Goal: Transaction & Acquisition: Purchase product/service

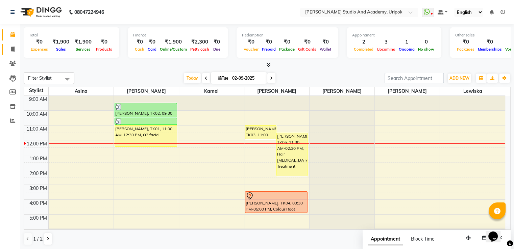
scroll to position [13, 0]
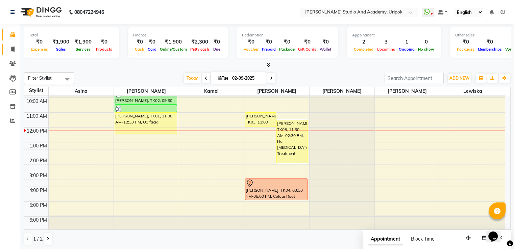
click at [9, 54] on link "Invoice" at bounding box center [10, 49] width 16 height 11
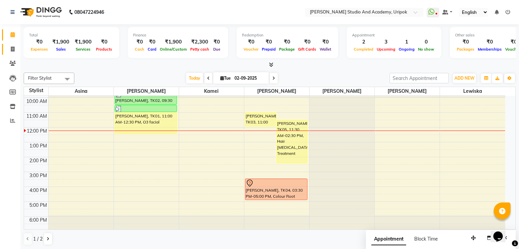
select select "service"
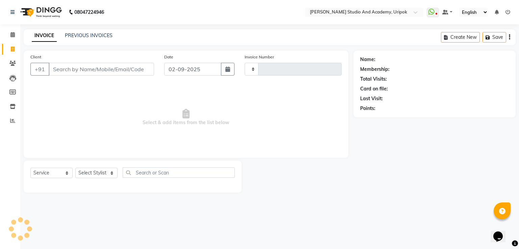
type input "1179"
select select "4880"
click at [96, 74] on input "Client" at bounding box center [101, 69] width 105 height 13
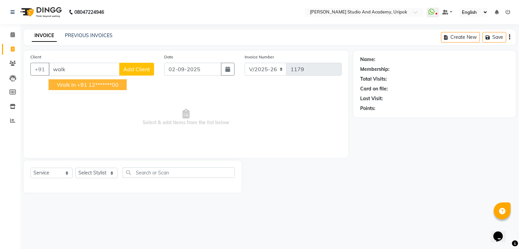
click at [96, 84] on ngb-highlight "+91 12*******00" at bounding box center [98, 84] width 42 height 7
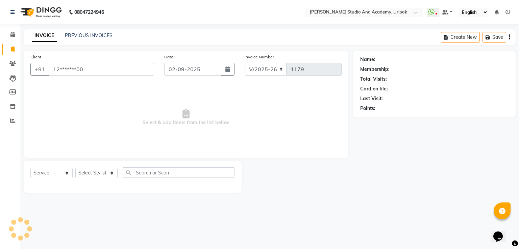
type input "12*******00"
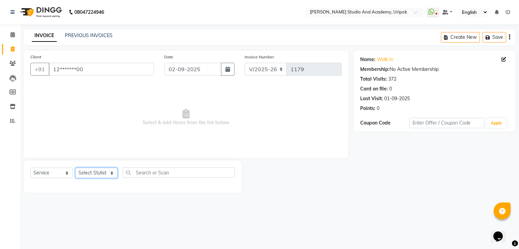
click at [84, 171] on select "Select Stylist Asina johnson Kamei Lewiska Maimom Micheal Rex Rosita Sonka Suni…" at bounding box center [96, 173] width 42 height 10
select select "29613"
click at [75, 168] on select "Select Stylist Asina johnson Kamei Lewiska Maimom Micheal Rex Rosita Sonka Suni…" at bounding box center [96, 173] width 42 height 10
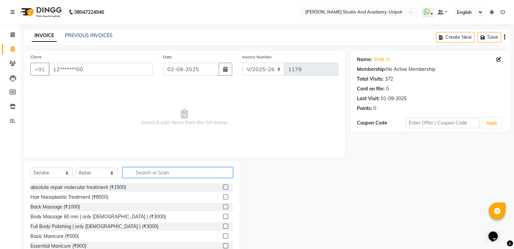
click at [170, 173] on input "text" at bounding box center [178, 173] width 110 height 10
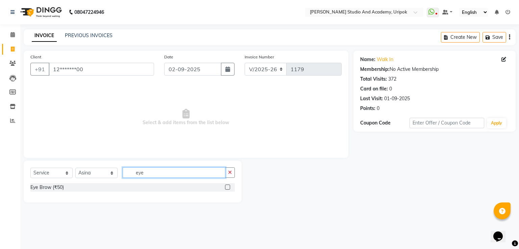
type input "eye"
click at [228, 190] on label at bounding box center [227, 187] width 5 height 5
click at [228, 190] on input "checkbox" at bounding box center [227, 187] width 4 height 4
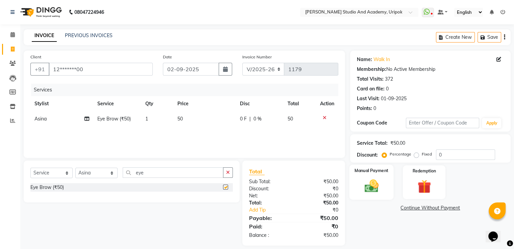
checkbox input "false"
click at [367, 170] on label "Manual Payment" at bounding box center [371, 171] width 34 height 6
click at [400, 206] on span "CASH" at bounding box center [406, 209] width 15 height 8
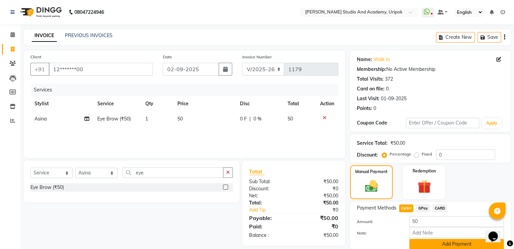
click at [446, 241] on button "Add Payment" at bounding box center [456, 244] width 95 height 10
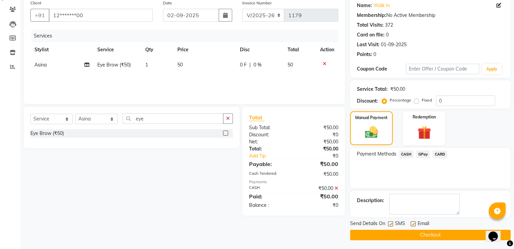
scroll to position [55, 0]
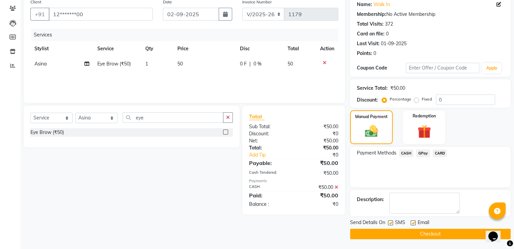
click at [442, 233] on button "Checkout" at bounding box center [430, 234] width 160 height 10
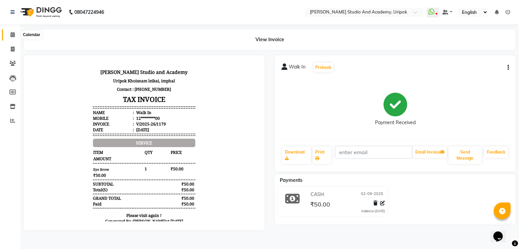
click at [14, 33] on icon at bounding box center [12, 34] width 4 height 5
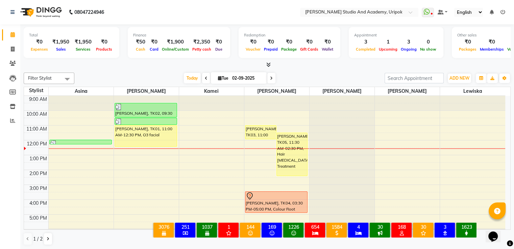
click at [14, 33] on icon at bounding box center [12, 34] width 4 height 5
click at [272, 76] on span at bounding box center [271, 78] width 8 height 10
type input "03-09-2025"
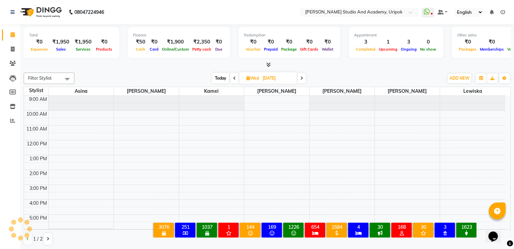
scroll to position [13, 0]
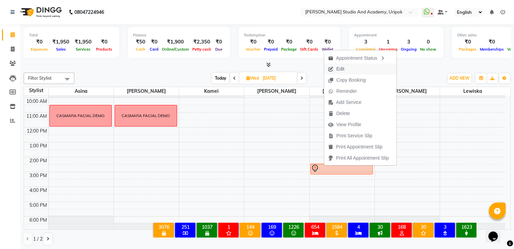
click at [339, 68] on span "Edit" at bounding box center [340, 69] width 8 height 7
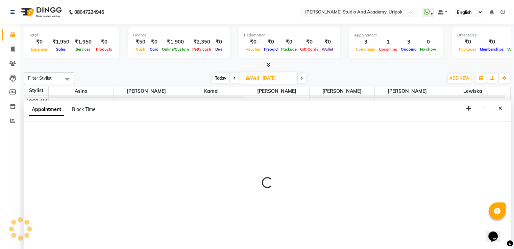
scroll to position [0, 0]
select select "tentative"
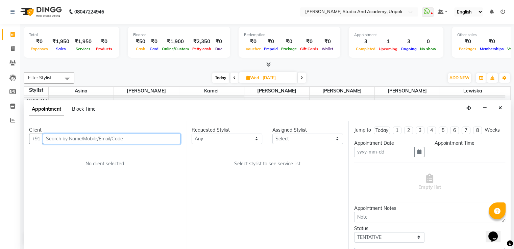
type input "03-09-2025"
select select "870"
select select "29583"
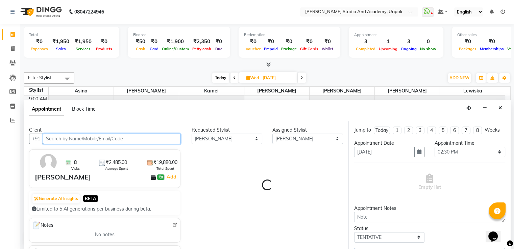
scroll to position [13, 0]
select select "2142"
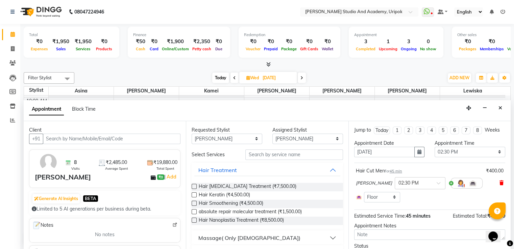
click at [499, 181] on icon at bounding box center [501, 183] width 4 height 5
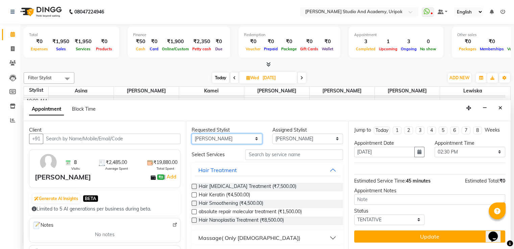
click at [223, 135] on select "Any Asina johnson Kamei Lewiska Maimom Micheal Sonka Suniti Wangkhem" at bounding box center [227, 139] width 71 height 10
select select "71758"
click at [192, 134] on select "Any Asina johnson Kamei Lewiska Maimom Micheal Sonka Suniti Wangkhem" at bounding box center [227, 139] width 71 height 10
select select "71758"
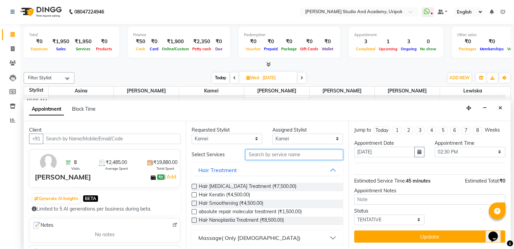
click at [259, 154] on input "text" at bounding box center [293, 155] width 97 height 10
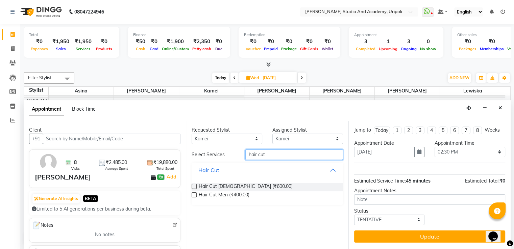
type input "hair cut"
click at [195, 194] on label at bounding box center [194, 195] width 5 height 5
click at [195, 194] on input "checkbox" at bounding box center [194, 196] width 4 height 4
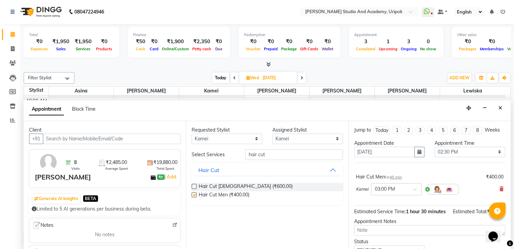
checkbox input "false"
click at [393, 190] on input "text" at bounding box center [390, 188] width 30 height 7
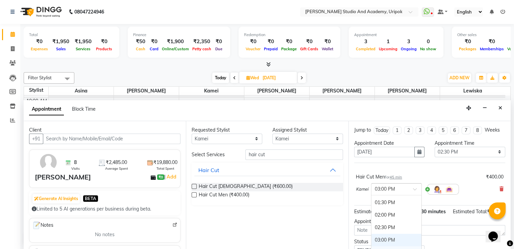
scroll to position [80, 0]
click at [389, 196] on div "01:00 PM" at bounding box center [396, 197] width 50 height 13
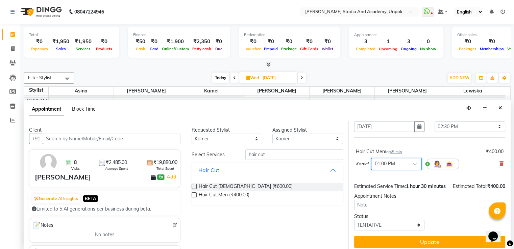
click at [508, 239] on div at bounding box center [510, 243] width 6 height 9
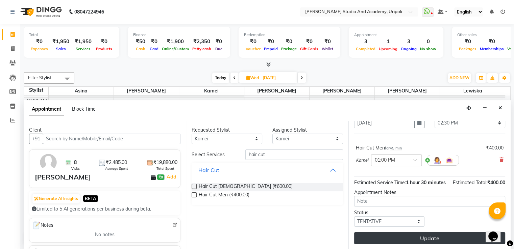
click at [432, 240] on button "Update" at bounding box center [429, 238] width 151 height 12
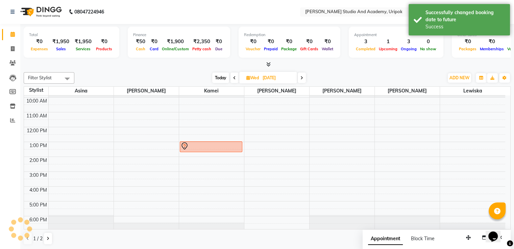
scroll to position [0, 0]
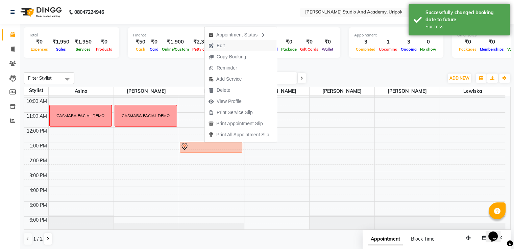
click at [226, 45] on span "Edit" at bounding box center [216, 45] width 24 height 11
select select "tentative"
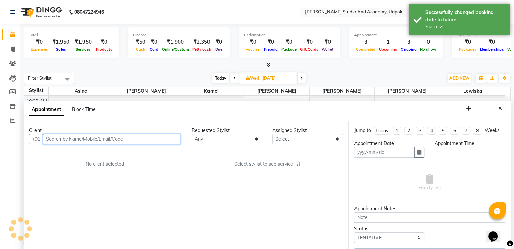
type input "03-09-2025"
select select "780"
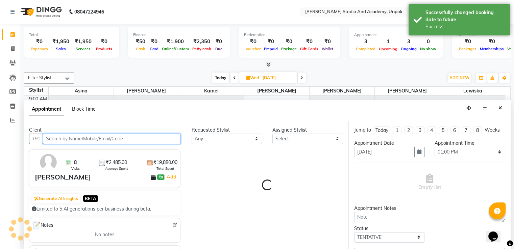
select select "71758"
select select "2142"
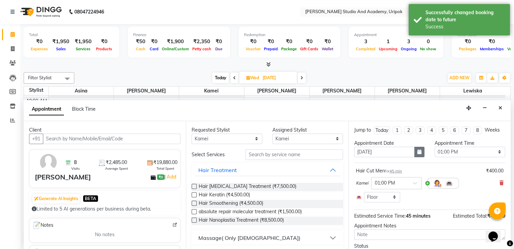
click at [417, 154] on icon "button" at bounding box center [419, 152] width 4 height 5
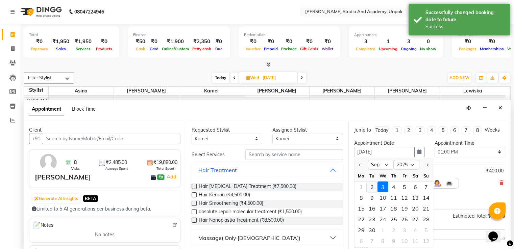
click at [374, 184] on div "2" at bounding box center [372, 186] width 11 height 11
type input "02-09-2025"
select select "780"
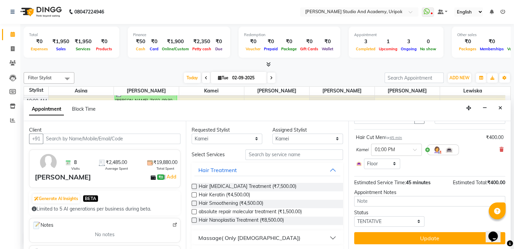
scroll to position [40, 0]
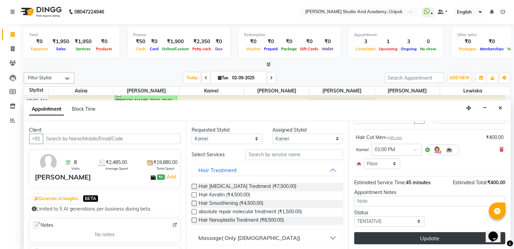
click at [435, 239] on button "Update" at bounding box center [429, 238] width 151 height 12
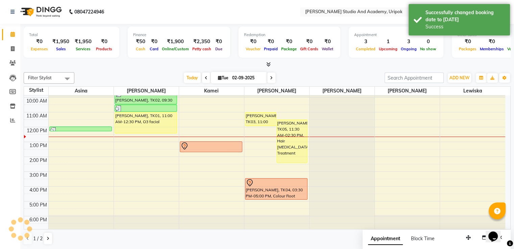
scroll to position [0, 0]
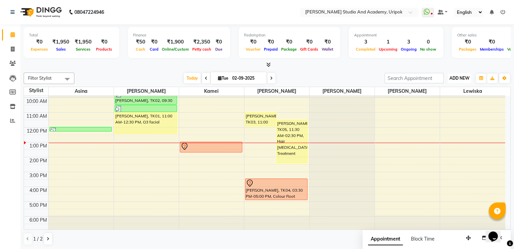
click at [454, 80] on button "ADD NEW Toggle Dropdown" at bounding box center [459, 78] width 23 height 9
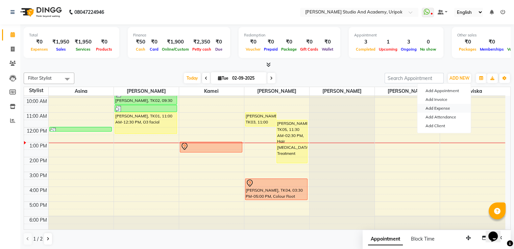
click at [437, 105] on link "Add Expense" at bounding box center [443, 108] width 53 height 9
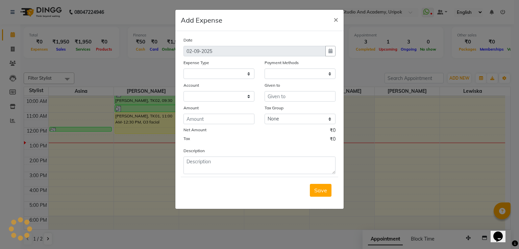
select select
select select "1"
select select "3739"
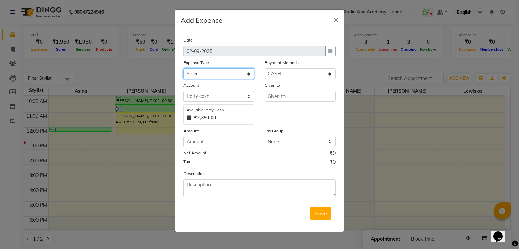
click at [214, 77] on select "Select Advance Salary Bank charges Car maintenance Cash transfer to bank Cash t…" at bounding box center [218, 74] width 71 height 10
click at [278, 98] on input "text" at bounding box center [300, 96] width 71 height 10
type input "amazon"
click at [231, 74] on select "Select Advance Salary Bank charges Car maintenance Cash transfer to bank Cash t…" at bounding box center [218, 74] width 71 height 10
select select "8020"
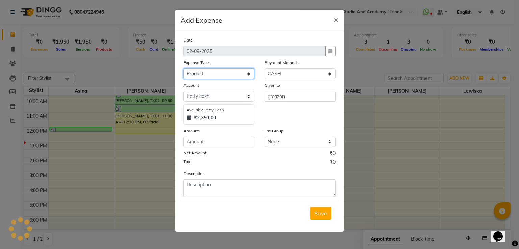
click at [183, 69] on select "Select Advance Salary Bank charges Car maintenance Cash transfer to bank Cash t…" at bounding box center [218, 74] width 71 height 10
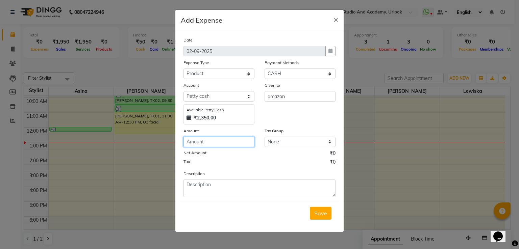
click at [196, 141] on input "number" at bounding box center [218, 142] width 71 height 10
type input "1270"
click at [323, 219] on button "Save" at bounding box center [321, 213] width 22 height 13
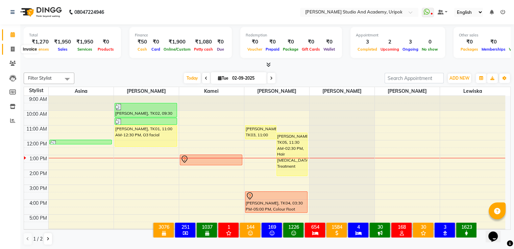
click at [11, 52] on icon at bounding box center [13, 49] width 4 height 5
select select "service"
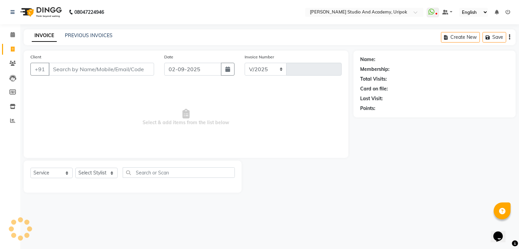
select select "4880"
type input "1180"
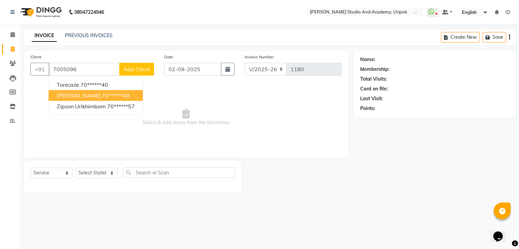
click at [82, 96] on span "[PERSON_NAME]" at bounding box center [79, 95] width 44 height 7
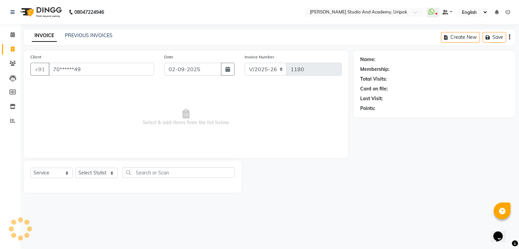
type input "70******49"
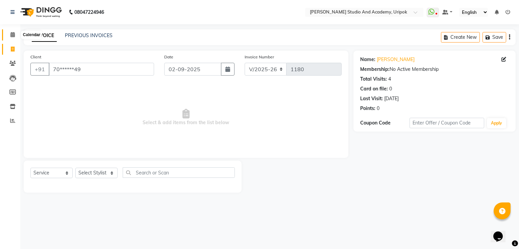
click at [13, 36] on icon at bounding box center [12, 34] width 4 height 5
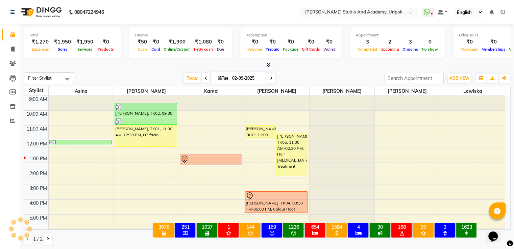
click at [270, 80] on span at bounding box center [271, 78] width 8 height 10
type input "03-09-2025"
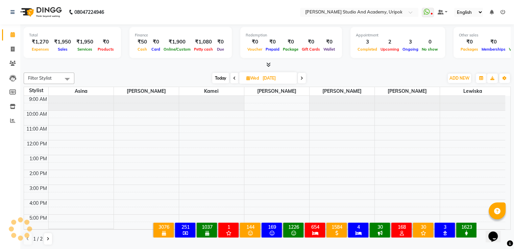
scroll to position [13, 0]
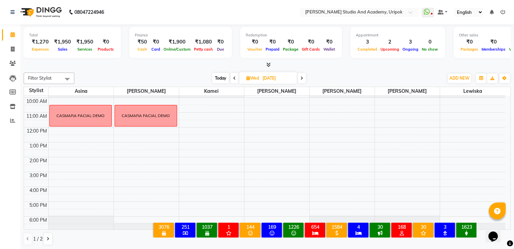
click at [266, 104] on div "9:00 AM 10:00 AM 11:00 AM 12:00 PM 1:00 PM 2:00 PM 3:00 PM 4:00 PM 5:00 PM 6:00…" at bounding box center [264, 157] width 481 height 148
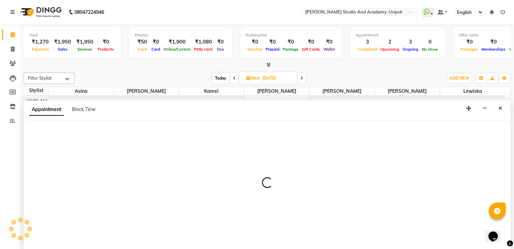
select select "29614"
select select "tentative"
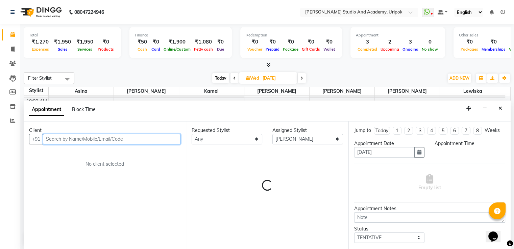
select select "630"
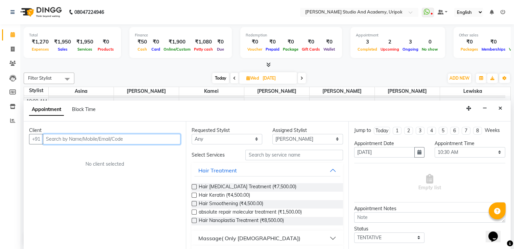
click at [136, 139] on input "text" at bounding box center [112, 139] width 138 height 10
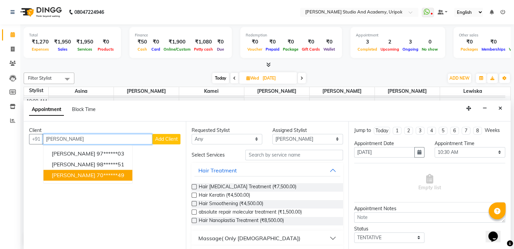
click at [106, 175] on ngb-highlight "70******49" at bounding box center [111, 175] width 28 height 7
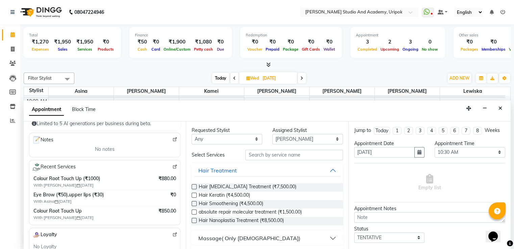
scroll to position [83, 0]
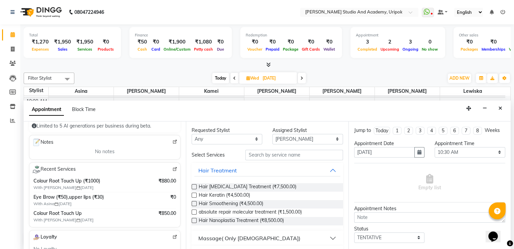
type input "70******49"
click at [231, 142] on select "Any Asina johnson Kamei Lewiska Maimom Micheal Sonka Suniti Wangkhem" at bounding box center [227, 139] width 71 height 10
select select "29614"
click at [192, 134] on select "Any Asina johnson Kamei Lewiska Maimom Micheal Sonka Suniti Wangkhem" at bounding box center [227, 139] width 71 height 10
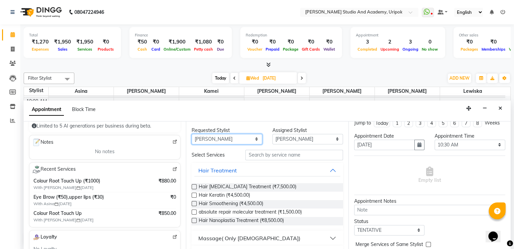
scroll to position [0, 0]
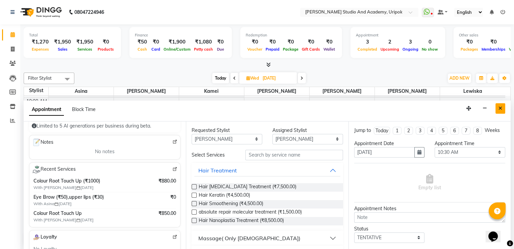
click at [498, 108] on icon "Close" at bounding box center [500, 108] width 4 height 5
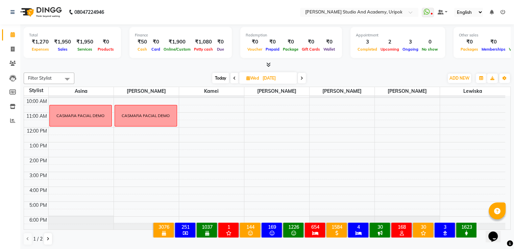
click at [216, 73] on span "Today" at bounding box center [220, 78] width 17 height 10
type input "02-09-2025"
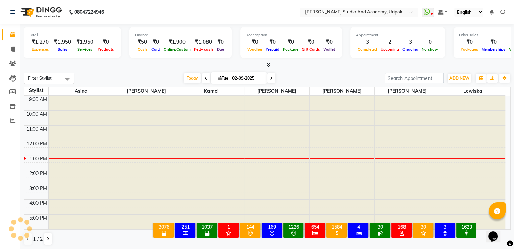
scroll to position [13, 0]
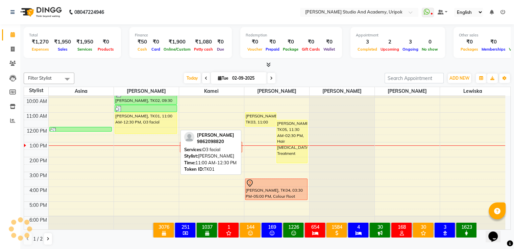
click at [148, 119] on div "[PERSON_NAME], TK01, 11:00 AM-12:30 PM, O3 facial" at bounding box center [146, 123] width 62 height 21
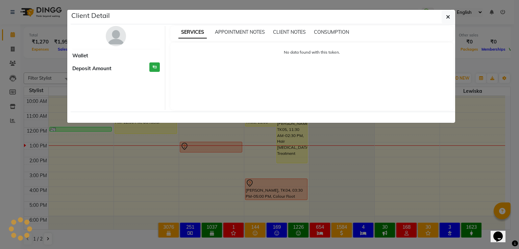
select select "1"
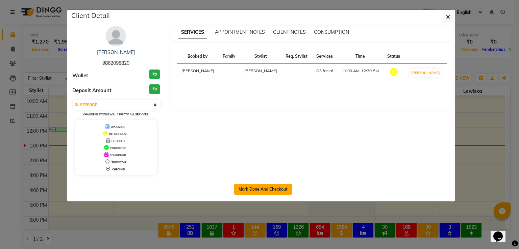
click at [261, 187] on button "Mark Done And Checkout" at bounding box center [263, 189] width 58 height 11
select select "service"
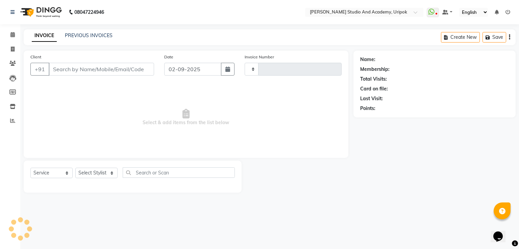
type input "1180"
select select "4880"
type input "98******20"
select select "84642"
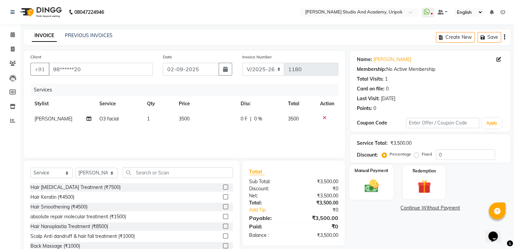
click at [365, 190] on img at bounding box center [371, 186] width 23 height 16
click at [407, 209] on span "CASH" at bounding box center [406, 209] width 15 height 8
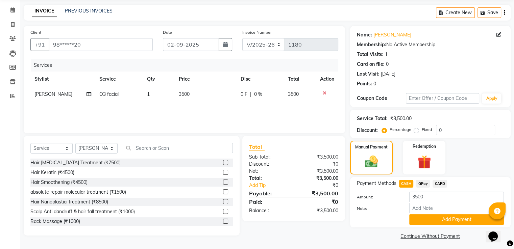
scroll to position [27, 0]
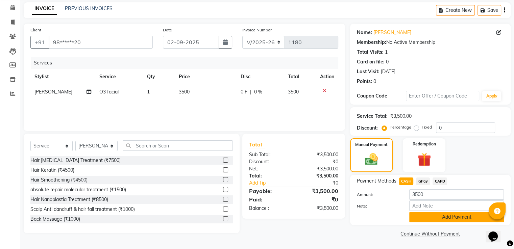
click at [441, 220] on button "Add Payment" at bounding box center [456, 217] width 95 height 10
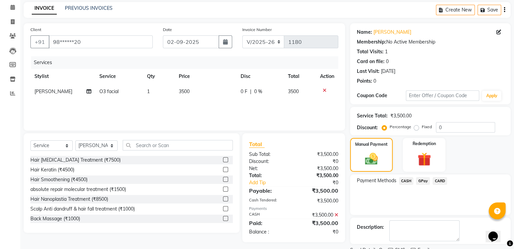
scroll to position [55, 0]
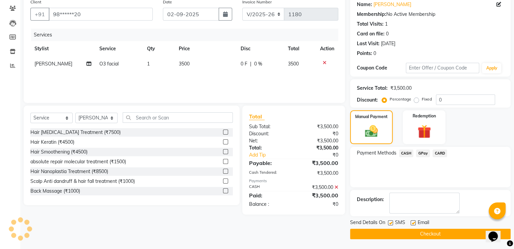
click at [411, 233] on button "Checkout" at bounding box center [430, 234] width 160 height 10
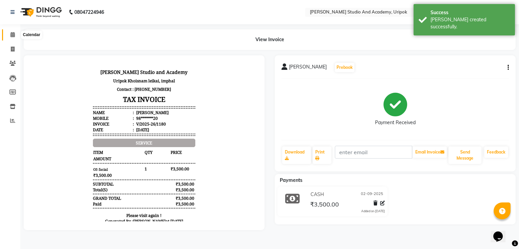
click at [15, 33] on span at bounding box center [13, 35] width 12 height 8
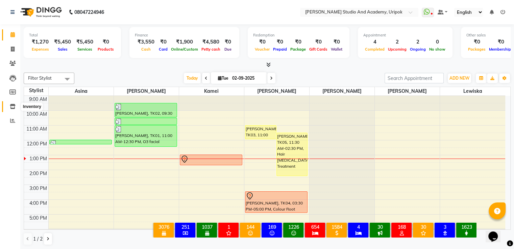
click at [12, 106] on icon at bounding box center [13, 106] width 6 height 5
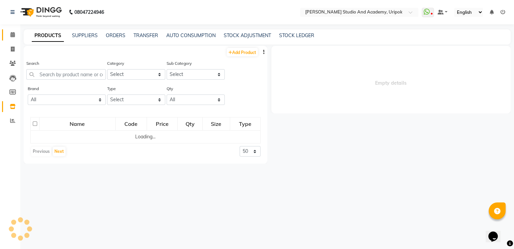
select select
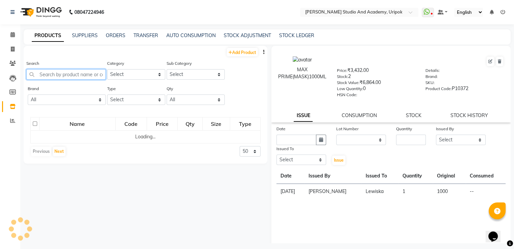
click at [87, 74] on input "text" at bounding box center [65, 74] width 79 height 10
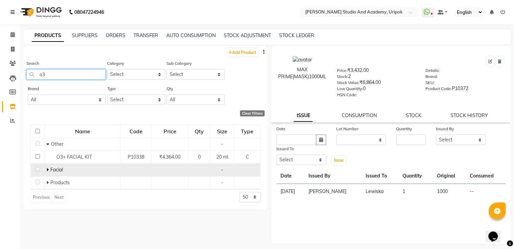
type input "o3"
click at [47, 170] on icon at bounding box center [47, 170] width 2 height 5
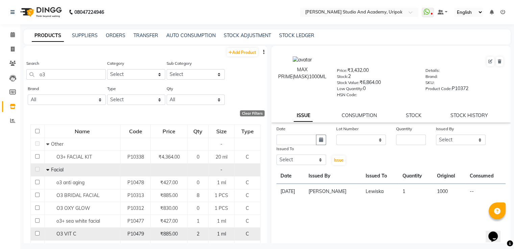
click at [35, 233] on input "checkbox" at bounding box center [37, 233] width 4 height 4
checkbox input "true"
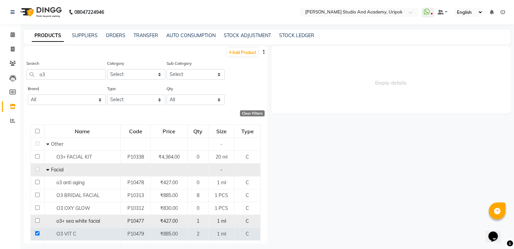
select select
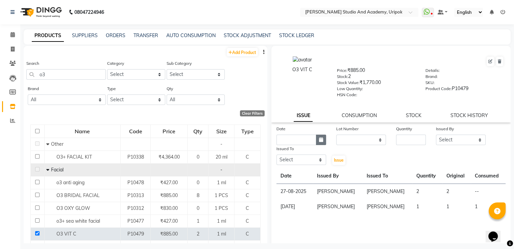
click at [323, 143] on button "button" at bounding box center [321, 140] width 10 height 10
select select "9"
select select "2025"
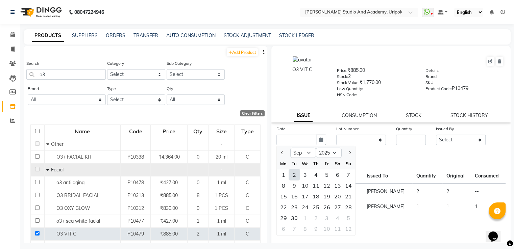
click at [296, 178] on div "2" at bounding box center [294, 175] width 11 height 11
type input "02-09-2025"
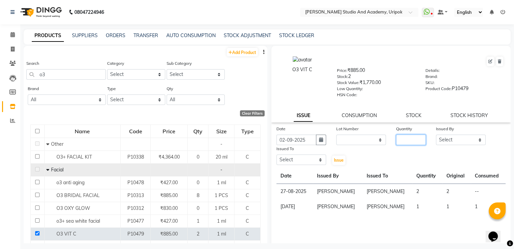
click at [416, 144] on input "number" at bounding box center [411, 140] width 30 height 10
type input "1"
click at [455, 139] on select "Select Asina johnson Kamei Lewiska Maimom Micheal Rex Rosita Sonka Suniti Wangk…" at bounding box center [461, 140] width 50 height 10
select select "29582"
click at [436, 137] on select "Select Asina johnson Kamei Lewiska Maimom Micheal Rex Rosita Sonka Suniti Wangk…" at bounding box center [461, 140] width 50 height 10
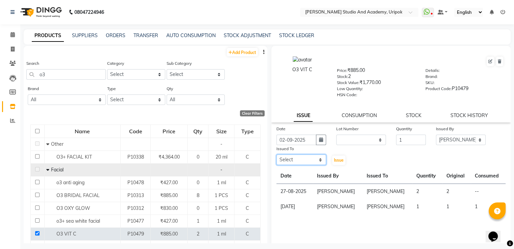
click at [303, 161] on select "Select Asina johnson Kamei Lewiska Maimom Micheal Rex Rosita Sonka Suniti Wangk…" at bounding box center [301, 160] width 50 height 10
select select "84642"
click at [276, 157] on select "Select Asina johnson Kamei Lewiska Maimom Micheal Rex Rosita Sonka Suniti Wangk…" at bounding box center [301, 160] width 50 height 10
click at [336, 163] on span "Issue" at bounding box center [339, 160] width 10 height 5
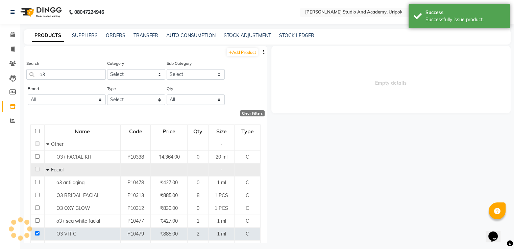
select select
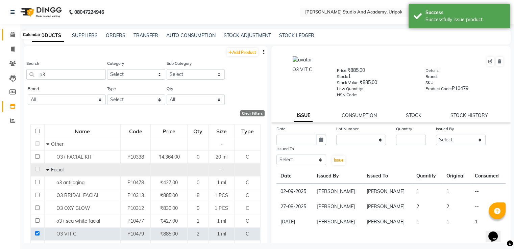
click at [12, 33] on icon at bounding box center [12, 34] width 4 height 5
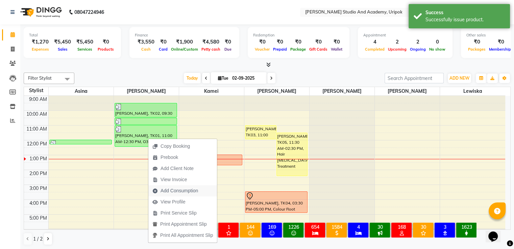
click at [177, 193] on span "Add Consumption" at bounding box center [179, 191] width 38 height 7
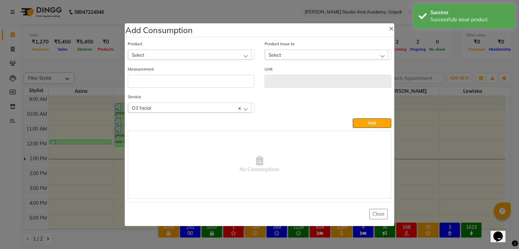
click at [203, 50] on div "Select" at bounding box center [189, 55] width 123 height 10
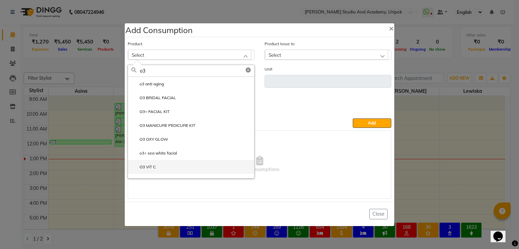
type input "o3"
click at [155, 168] on label "O3 VIT C" at bounding box center [143, 167] width 24 height 6
type input "ml"
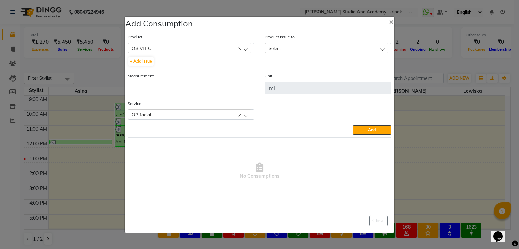
click at [300, 50] on div "Select" at bounding box center [326, 48] width 123 height 10
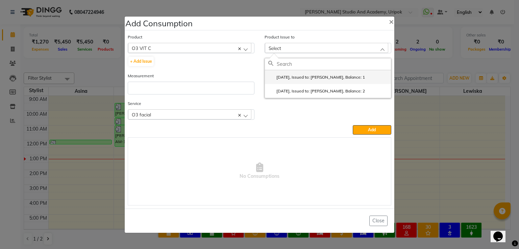
click at [304, 79] on label "2025-09-02, Issued to: Suniti Wangkhem, Balance: 1" at bounding box center [316, 77] width 97 height 6
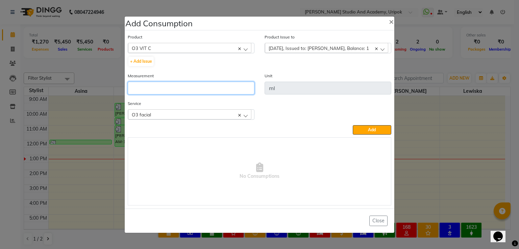
click at [209, 89] on input "number" at bounding box center [191, 88] width 127 height 13
type input "1"
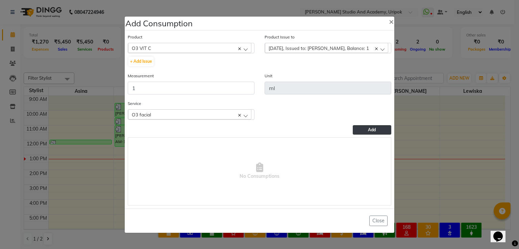
click at [366, 131] on button "Add" at bounding box center [372, 129] width 39 height 9
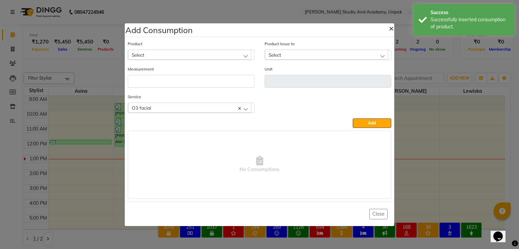
click at [391, 30] on span "×" at bounding box center [391, 28] width 5 height 10
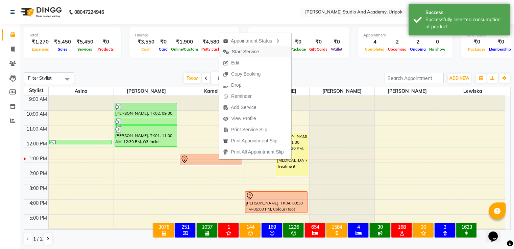
click at [236, 55] on span "Start Service" at bounding box center [245, 51] width 27 height 7
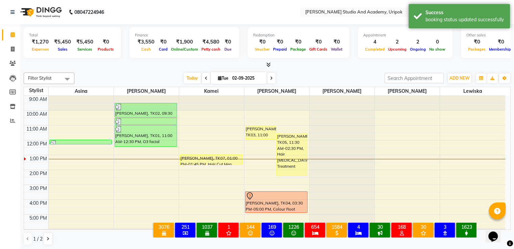
click at [270, 75] on span at bounding box center [271, 78] width 8 height 10
type input "03-09-2025"
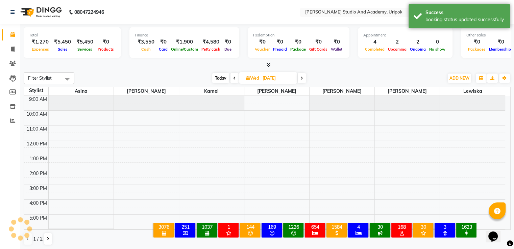
scroll to position [13, 0]
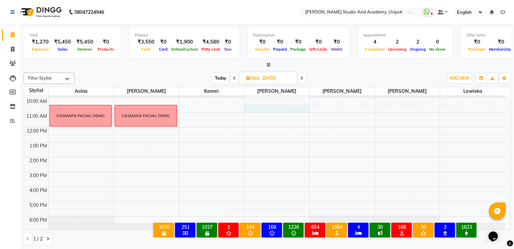
click at [265, 110] on div "9:00 AM 10:00 AM 11:00 AM 12:00 PM 1:00 PM 2:00 PM 3:00 PM 4:00 PM 5:00 PM 6:00…" at bounding box center [264, 157] width 481 height 148
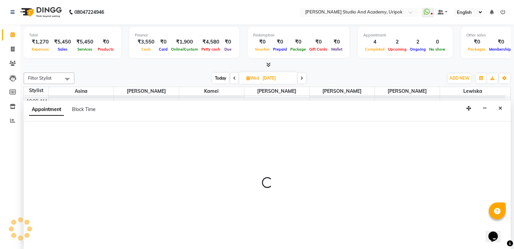
scroll to position [0, 0]
select select "29614"
select select "630"
select select "tentative"
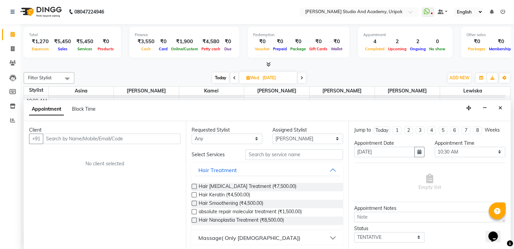
click at [113, 137] on input "text" at bounding box center [112, 139] width 138 height 10
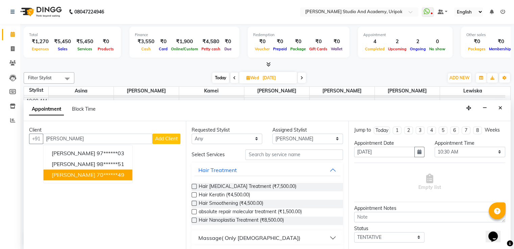
click at [100, 173] on ngb-highlight "70******49" at bounding box center [111, 175] width 28 height 7
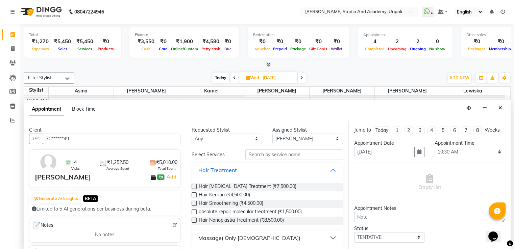
type input "70******49"
click at [217, 136] on select "Any Asina johnson Kamei Lewiska Maimom Micheal Sonka Suniti Wangkhem" at bounding box center [227, 139] width 71 height 10
select select "29614"
click at [192, 134] on select "Any Asina johnson Kamei Lewiska Maimom Micheal Sonka Suniti Wangkhem" at bounding box center [227, 139] width 71 height 10
click at [449, 154] on select "Select 10:00 AM 10:30 AM 11:00 AM 11:30 AM 12:00 PM 12:30 PM 01:00 PM 01:30 PM …" at bounding box center [470, 152] width 71 height 10
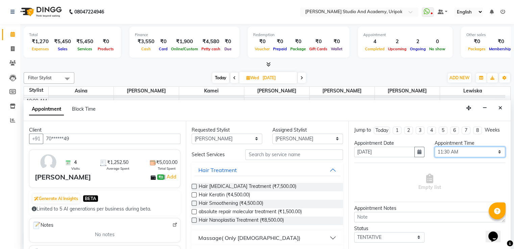
click at [435, 147] on select "Select 10:00 AM 10:30 AM 11:00 AM 11:30 AM 12:00 PM 12:30 PM 01:00 PM 01:30 PM …" at bounding box center [470, 152] width 71 height 10
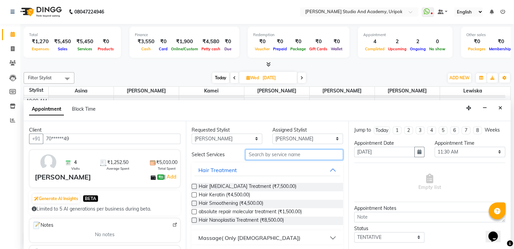
click at [256, 154] on input "text" at bounding box center [293, 155] width 97 height 10
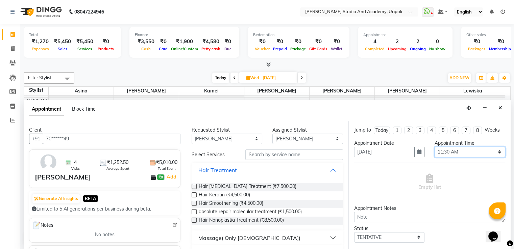
click at [441, 152] on select "Select 10:00 AM 10:30 AM 11:00 AM 11:30 AM 12:00 PM 12:30 PM 01:00 PM 01:30 PM …" at bounding box center [470, 152] width 71 height 10
select select "600"
click at [435, 147] on select "Select 10:00 AM 10:30 AM 11:00 AM 11:30 AM 12:00 PM 12:30 PM 01:00 PM 01:30 PM …" at bounding box center [470, 152] width 71 height 10
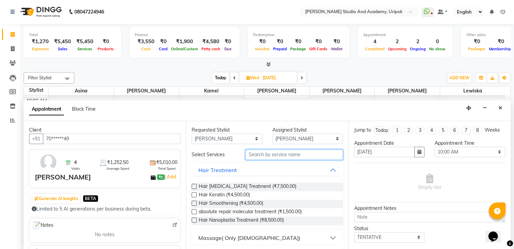
click at [267, 158] on input "text" at bounding box center [293, 155] width 97 height 10
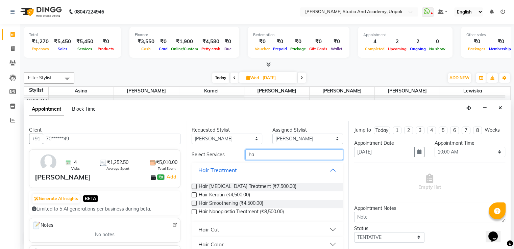
type input "h"
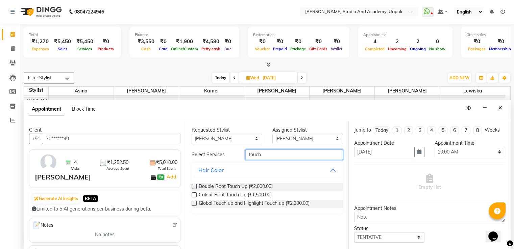
type input "touch"
click at [192, 196] on label at bounding box center [194, 195] width 5 height 5
click at [192, 196] on input "checkbox" at bounding box center [194, 196] width 4 height 4
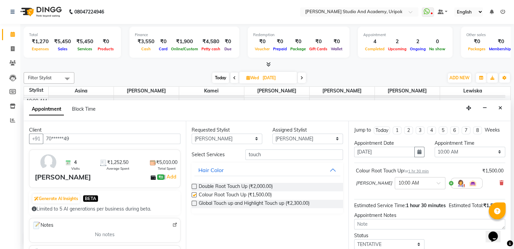
checkbox input "false"
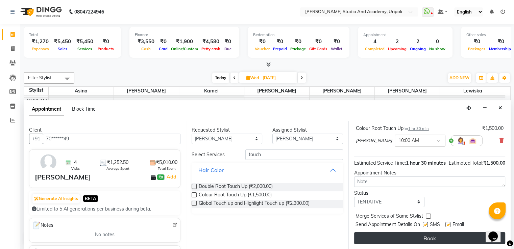
click at [418, 238] on button "Book" at bounding box center [429, 238] width 151 height 12
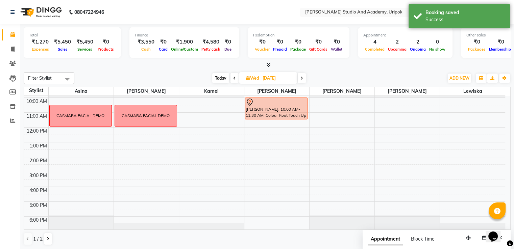
scroll to position [0, 0]
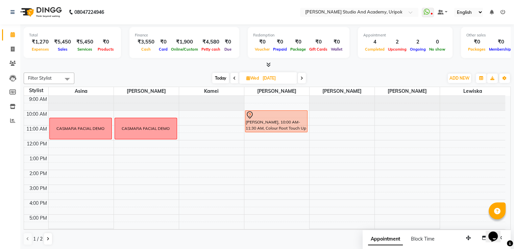
click at [291, 102] on td at bounding box center [276, 99] width 457 height 7
click at [222, 74] on span "Today" at bounding box center [220, 78] width 17 height 10
type input "02-09-2025"
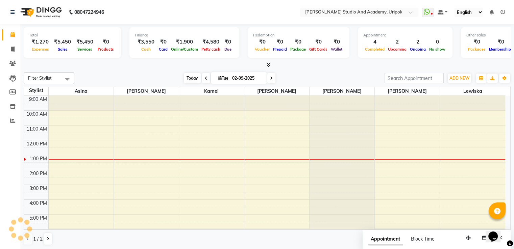
scroll to position [13, 0]
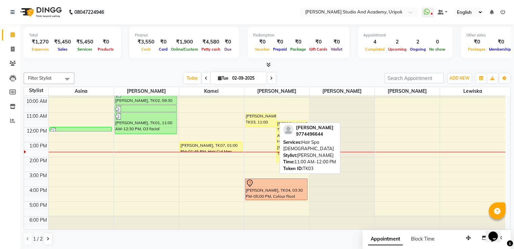
click at [265, 117] on div "Thoi Pheiroijam, TK03, 11:00 AM-12:00 PM, Hair Spa Female" at bounding box center [260, 120] width 31 height 14
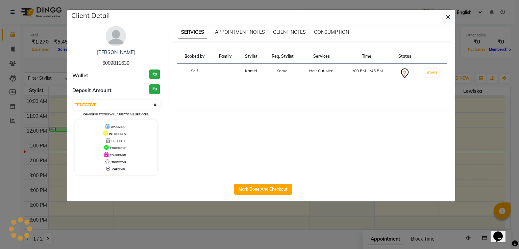
select select "1"
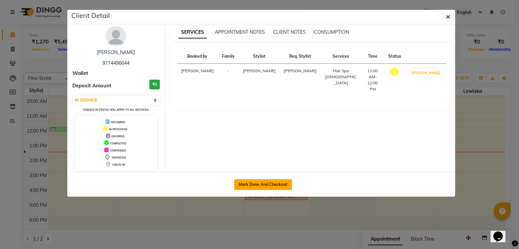
click at [261, 183] on button "Mark Done And Checkout" at bounding box center [263, 184] width 58 height 11
select select "service"
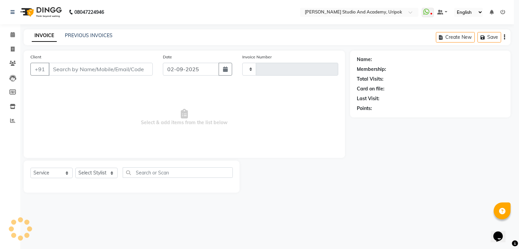
type input "1181"
select select "4880"
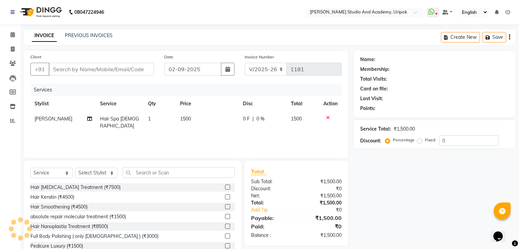
type input "97******44"
select select "29614"
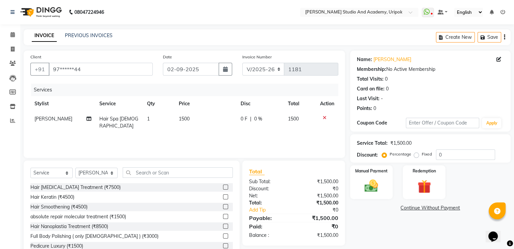
click at [324, 118] on icon at bounding box center [325, 118] width 4 height 5
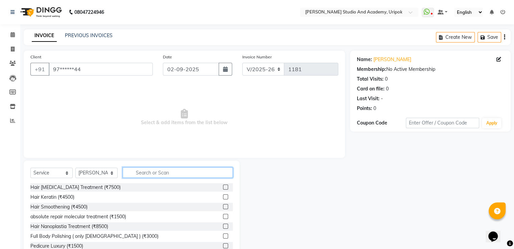
click at [141, 173] on input "text" at bounding box center [178, 173] width 110 height 10
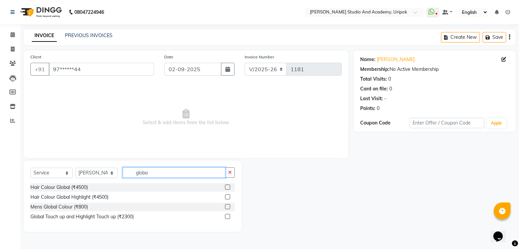
type input "globa"
click at [226, 188] on label at bounding box center [227, 187] width 5 height 5
click at [226, 188] on input "checkbox" at bounding box center [227, 187] width 4 height 4
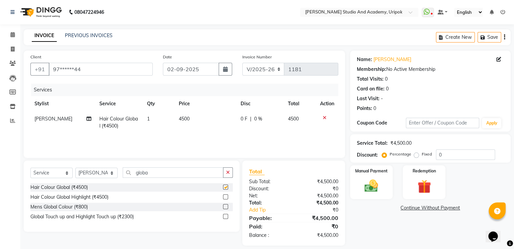
checkbox input "false"
click at [179, 118] on span "4500" at bounding box center [184, 119] width 11 height 6
select select "29614"
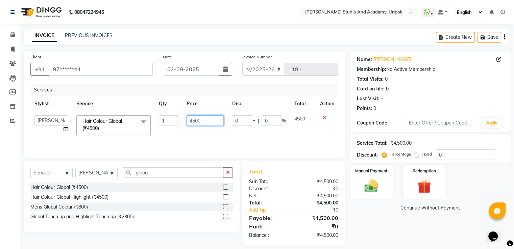
click at [194, 120] on input "4500" at bounding box center [205, 121] width 37 height 10
type input "3500"
click at [208, 138] on div "Services Stylist Service Qty Price Disc Total Action Asina johnson Kamei Lewisk…" at bounding box center [184, 118] width 308 height 68
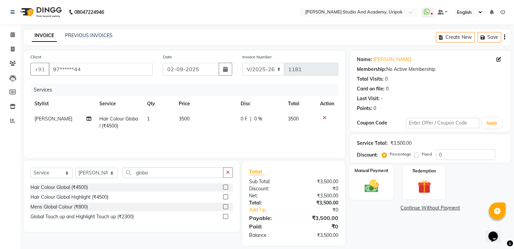
click at [373, 176] on div "Manual Payment" at bounding box center [371, 182] width 44 height 35
click at [410, 207] on span "CASH" at bounding box center [406, 209] width 15 height 8
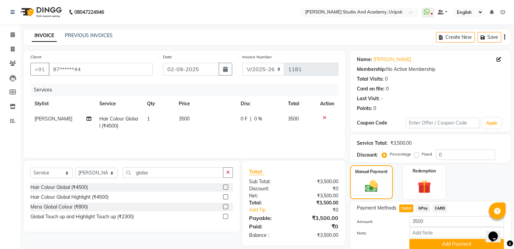
scroll to position [27, 0]
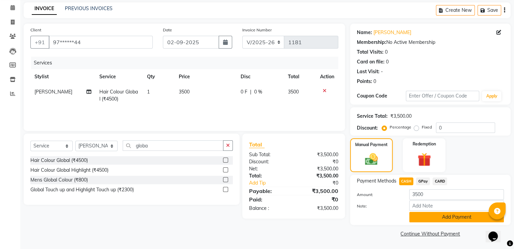
click at [443, 217] on button "Add Payment" at bounding box center [456, 217] width 95 height 10
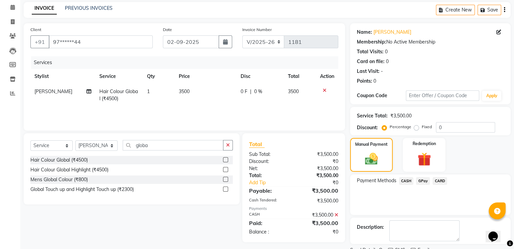
scroll to position [55, 0]
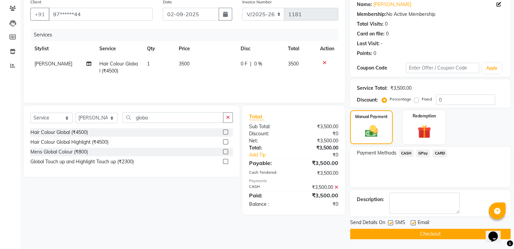
click at [479, 232] on button "Checkout" at bounding box center [430, 234] width 160 height 10
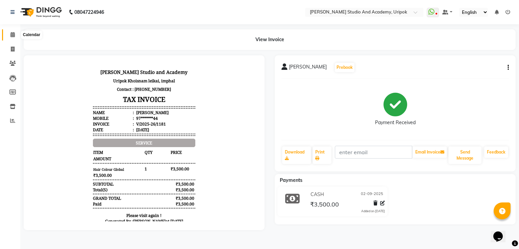
click at [8, 37] on span at bounding box center [13, 35] width 12 height 8
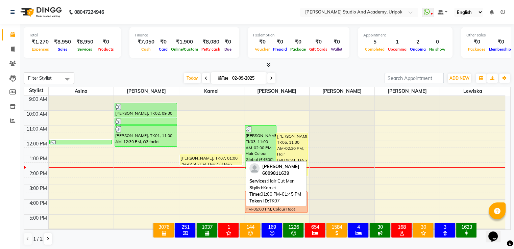
click at [205, 160] on div "[PERSON_NAME], TK07, 01:00 PM-01:45 PM, Hair Cut Men" at bounding box center [211, 160] width 62 height 10
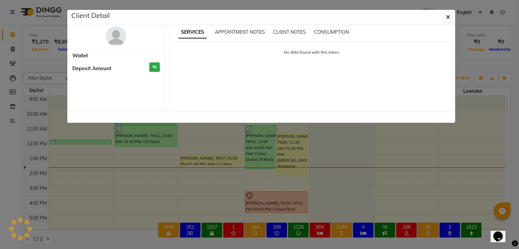
select select "1"
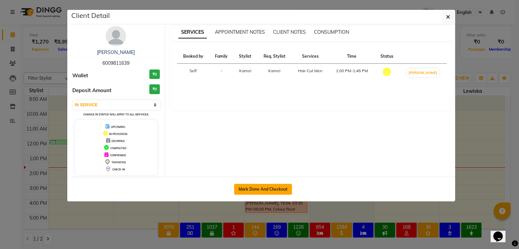
click at [255, 184] on button "Mark Done And Checkout" at bounding box center [263, 189] width 58 height 11
select select "service"
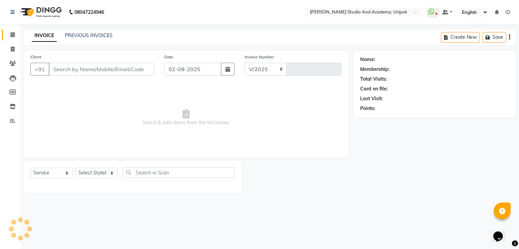
select select "4880"
type input "1182"
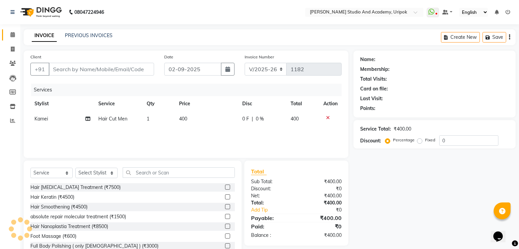
type input "60******39"
select select "71758"
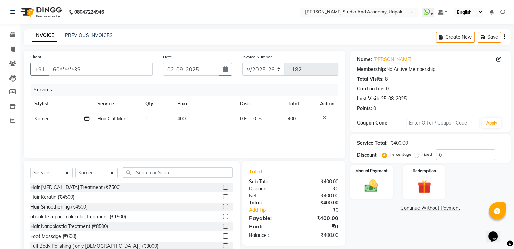
click at [179, 119] on span "400" at bounding box center [181, 119] width 8 height 6
select select "71758"
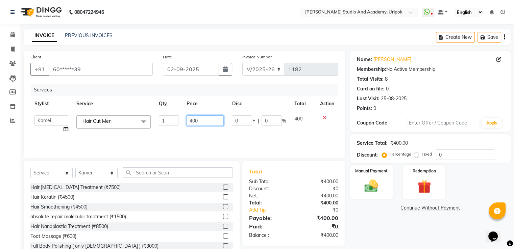
click at [192, 120] on input "400" at bounding box center [205, 121] width 37 height 10
type input "500"
click at [379, 222] on div "Name: Somorjit Membership: No Active Membership Total Visits: 8 Card on file: 0…" at bounding box center [433, 156] width 166 height 210
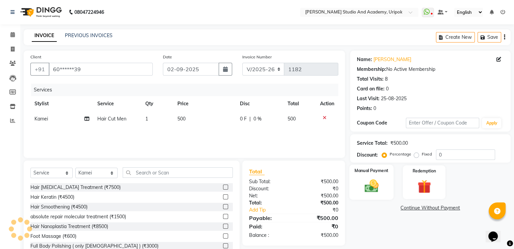
click at [366, 179] on img at bounding box center [371, 186] width 23 height 16
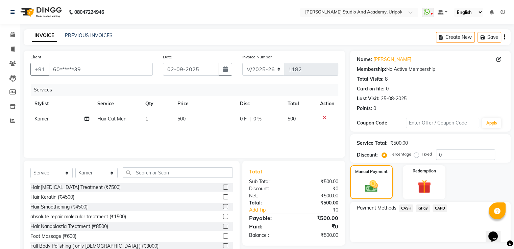
click at [410, 209] on span "CASH" at bounding box center [406, 209] width 15 height 8
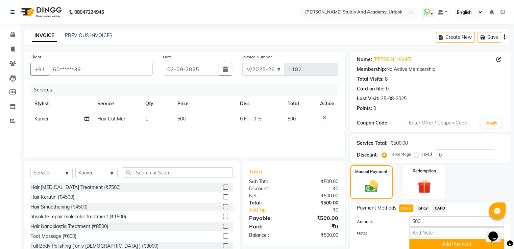
click at [180, 118] on span "500" at bounding box center [181, 119] width 8 height 6
select select "71758"
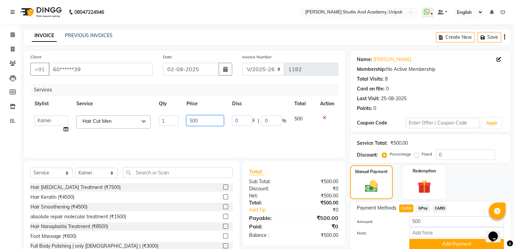
click at [193, 119] on input "500" at bounding box center [205, 121] width 37 height 10
type input "400"
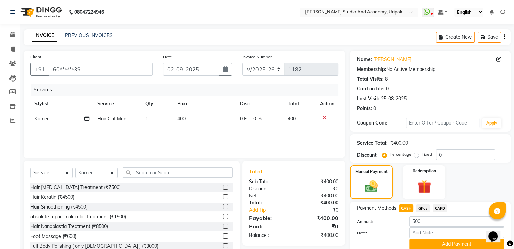
click at [461, 181] on div "Manual Payment Redemption" at bounding box center [430, 183] width 171 height 34
click at [426, 207] on span "GPay" at bounding box center [423, 209] width 14 height 8
type input "400"
click at [415, 223] on input "400" at bounding box center [456, 222] width 95 height 10
click at [405, 208] on span "CASH" at bounding box center [406, 209] width 15 height 8
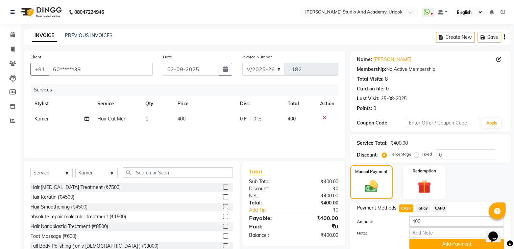
click at [181, 120] on span "400" at bounding box center [181, 119] width 8 height 6
select select "71758"
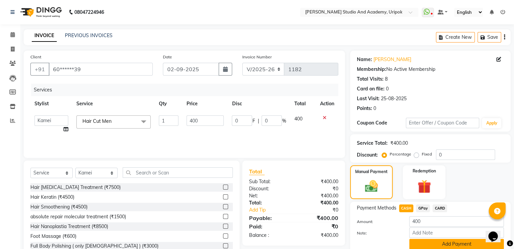
scroll to position [27, 0]
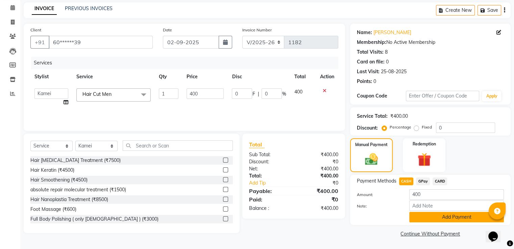
click at [440, 214] on button "Add Payment" at bounding box center [456, 217] width 95 height 10
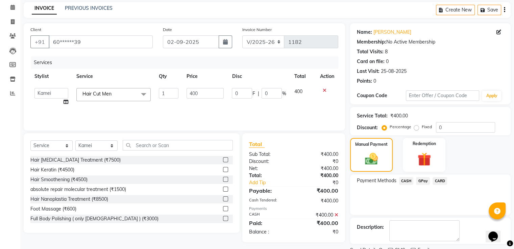
scroll to position [55, 0]
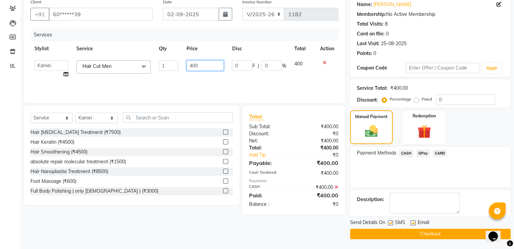
click at [191, 64] on input "400" at bounding box center [205, 65] width 37 height 10
click at [399, 236] on button "Checkout" at bounding box center [430, 234] width 160 height 10
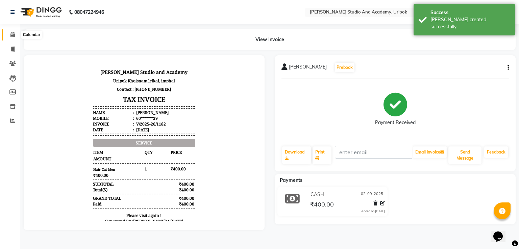
click at [13, 35] on icon at bounding box center [12, 34] width 4 height 5
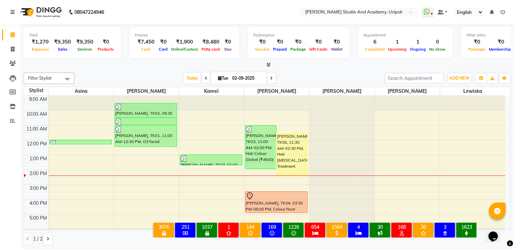
scroll to position [13, 0]
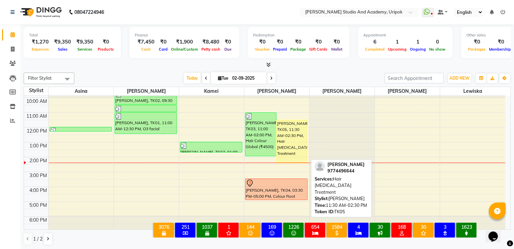
click at [293, 141] on div "[PERSON_NAME], TK05, 11:30 AM-02:30 PM, Hair [MEDICAL_DATA] Treatment" at bounding box center [292, 141] width 31 height 43
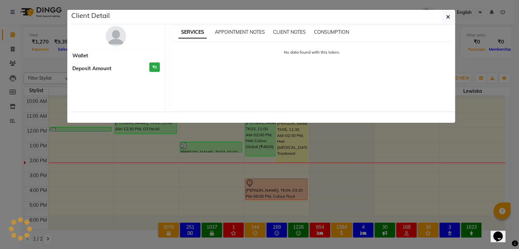
select select "1"
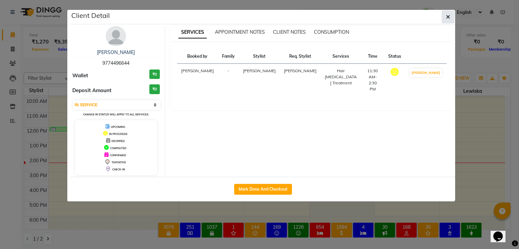
click at [449, 16] on icon "button" at bounding box center [448, 16] width 4 height 5
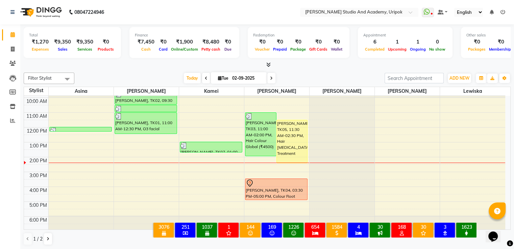
click at [53, 164] on div "9:00 AM 10:00 AM 11:00 AM 12:00 PM 1:00 PM 2:00 PM 3:00 PM 4:00 PM 5:00 PM 6:00…" at bounding box center [264, 157] width 481 height 148
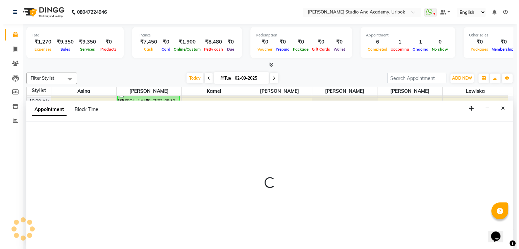
scroll to position [0, 0]
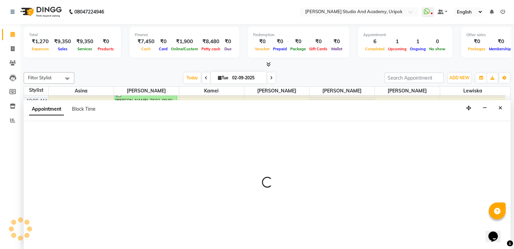
select select "29613"
select select "870"
select select "tentative"
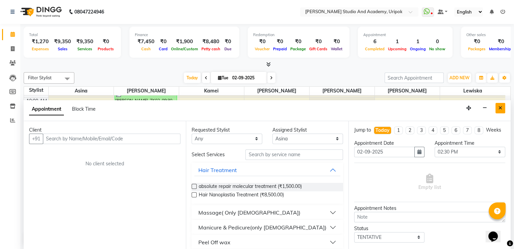
click at [501, 106] on icon "Close" at bounding box center [500, 108] width 4 height 5
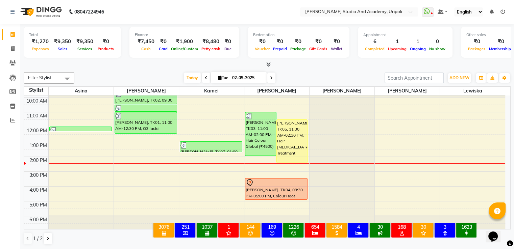
click at [205, 168] on div "9:00 AM 10:00 AM 11:00 AM 12:00 PM 1:00 PM 2:00 PM 3:00 PM 4:00 PM 5:00 PM 6:00…" at bounding box center [264, 157] width 481 height 148
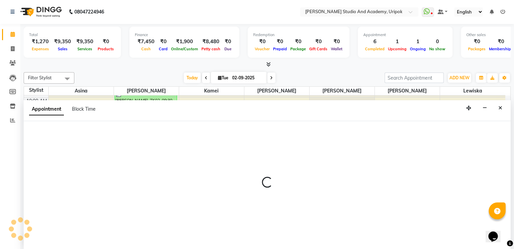
select select "71758"
select select "tentative"
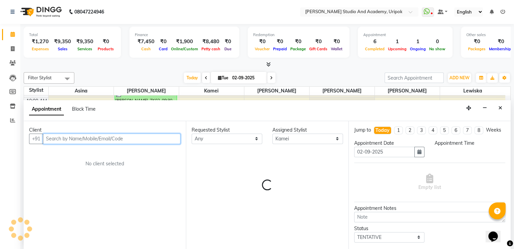
select select "870"
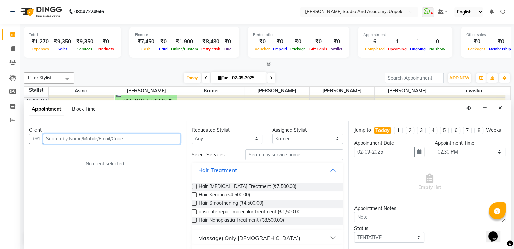
click at [122, 134] on input "text" at bounding box center [112, 139] width 138 height 10
type input "8730041470"
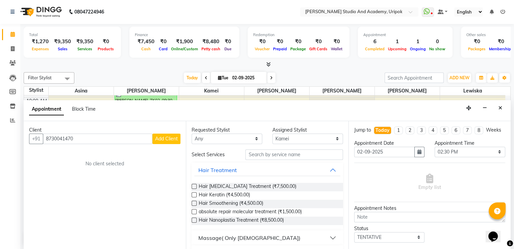
click at [167, 140] on span "Add Client" at bounding box center [166, 139] width 23 height 6
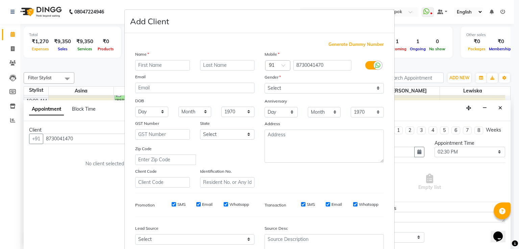
click at [138, 65] on input "text" at bounding box center [162, 65] width 55 height 10
type input "Muktara"
click at [275, 86] on select "Select Male Female Other Prefer Not To Say" at bounding box center [324, 88] width 119 height 10
select select "male"
click at [265, 83] on select "Select Male Female Other Prefer Not To Say" at bounding box center [324, 88] width 119 height 10
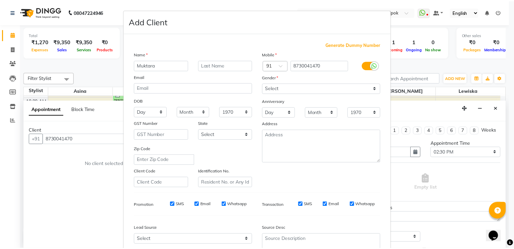
scroll to position [66, 0]
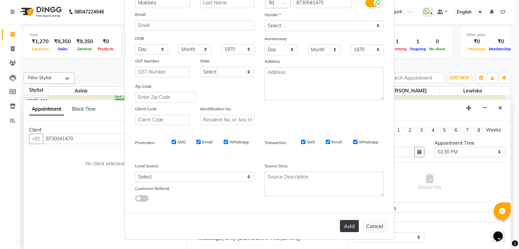
click at [351, 224] on button "Add" at bounding box center [349, 226] width 19 height 12
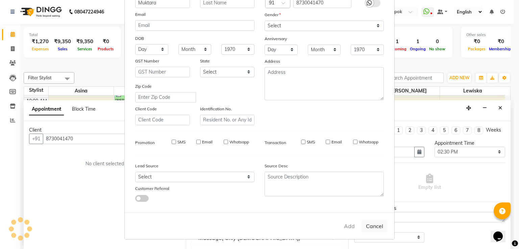
type input "87******70"
select select
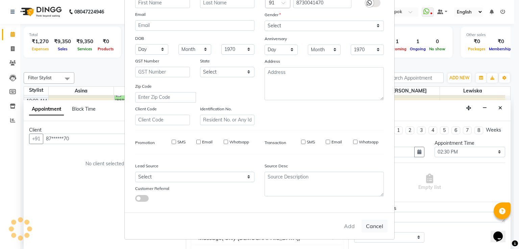
select select
checkbox input "false"
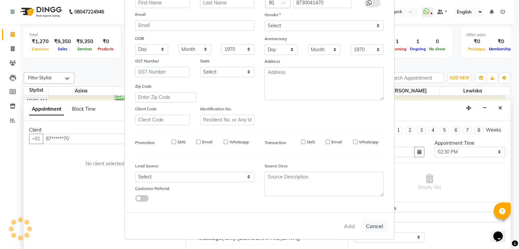
checkbox input "false"
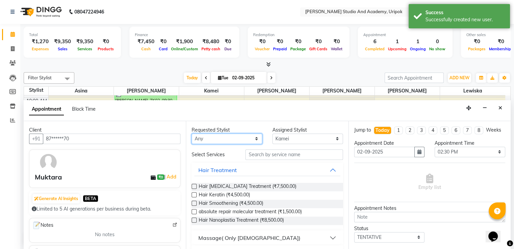
click at [239, 137] on select "Any Asina johnson Kamei Lewiska Maimom Micheal Sonka Suniti Wangkhem" at bounding box center [227, 139] width 71 height 10
select select "71758"
click at [192, 134] on select "Any Asina johnson Kamei Lewiska Maimom Micheal Sonka Suniti Wangkhem" at bounding box center [227, 139] width 71 height 10
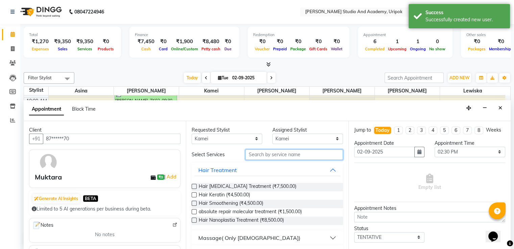
click at [276, 153] on input "text" at bounding box center [293, 155] width 97 height 10
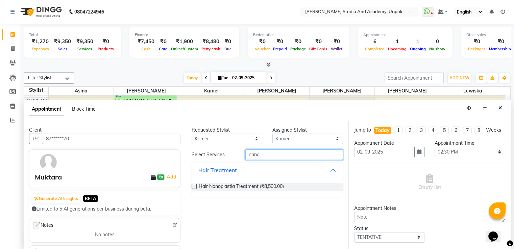
type input "nano"
click at [193, 187] on label at bounding box center [194, 186] width 5 height 5
click at [193, 187] on input "checkbox" at bounding box center [194, 187] width 4 height 4
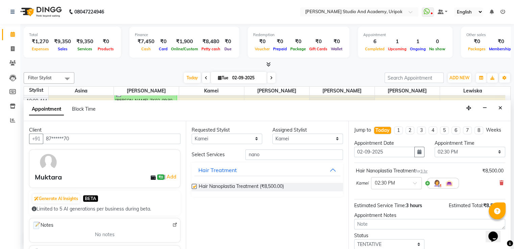
checkbox input "false"
click at [270, 156] on input "nano" at bounding box center [293, 155] width 97 height 10
type input "n"
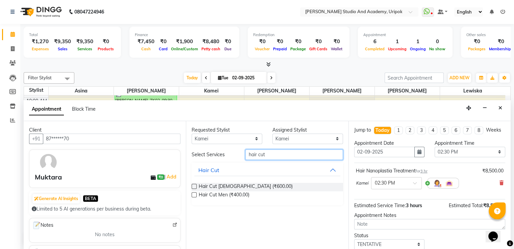
type input "hair cut"
click at [194, 195] on label at bounding box center [194, 195] width 5 height 5
click at [194, 195] on input "checkbox" at bounding box center [194, 196] width 4 height 4
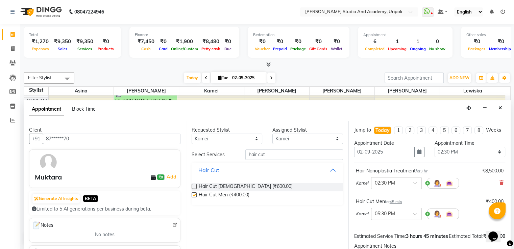
checkbox input "false"
click at [411, 217] on div at bounding box center [396, 213] width 50 height 7
click at [387, 238] on div "03:30 PM" at bounding box center [396, 232] width 50 height 13
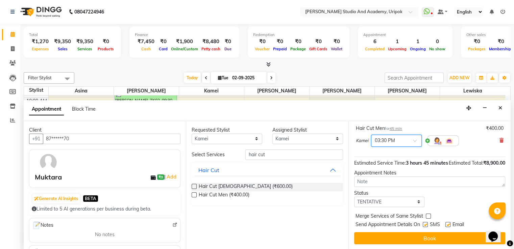
scroll to position [86, 0]
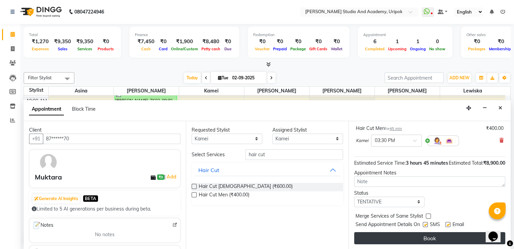
click at [416, 242] on button "Book" at bounding box center [429, 238] width 151 height 12
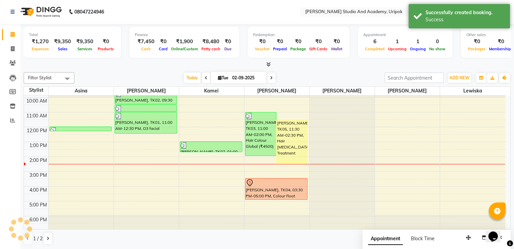
scroll to position [0, 0]
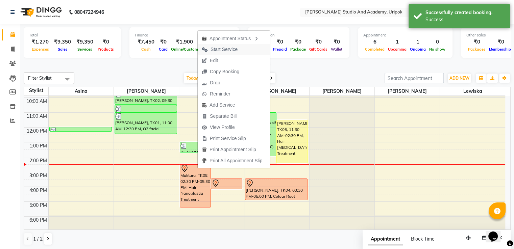
click at [221, 47] on span "Start Service" at bounding box center [224, 49] width 27 height 7
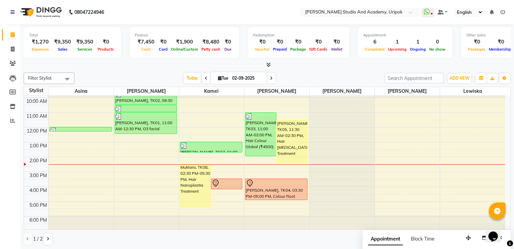
click at [66, 185] on div "9:00 AM 10:00 AM 11:00 AM 12:00 PM 1:00 PM 2:00 PM 3:00 PM 4:00 PM 5:00 PM 6:00…" at bounding box center [264, 157] width 481 height 148
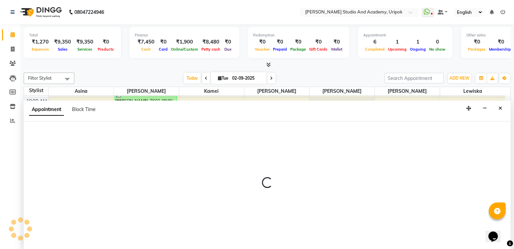
scroll to position [0, 0]
select select "29613"
select select "tentative"
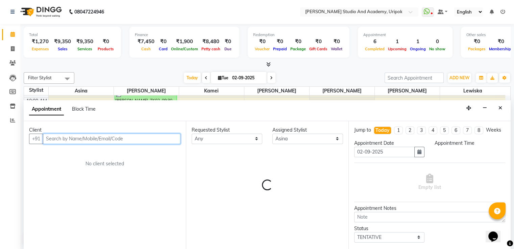
select select "960"
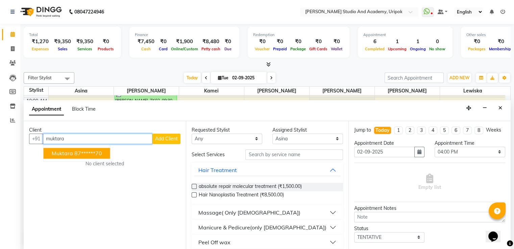
click at [77, 154] on ngb-highlight "87******70" at bounding box center [88, 153] width 28 height 7
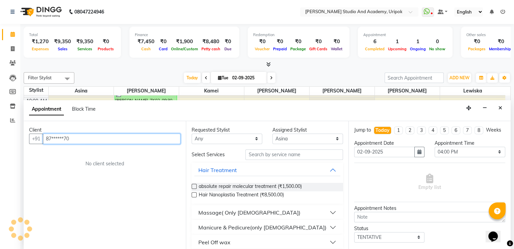
type input "87******70"
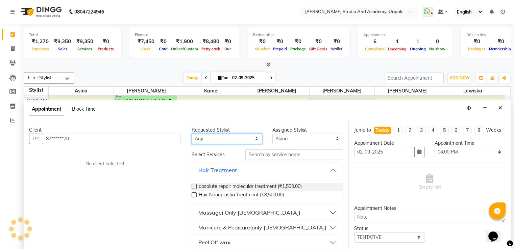
click at [229, 140] on select "Any Asina johnson Kamei Lewiska Maimom Micheal Sonka Suniti Wangkhem" at bounding box center [227, 139] width 71 height 10
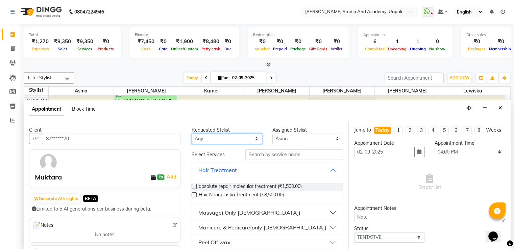
select select "29613"
click at [192, 134] on select "Any Asina johnson Kamei Lewiska Maimom Micheal Sonka Suniti Wangkhem" at bounding box center [227, 139] width 71 height 10
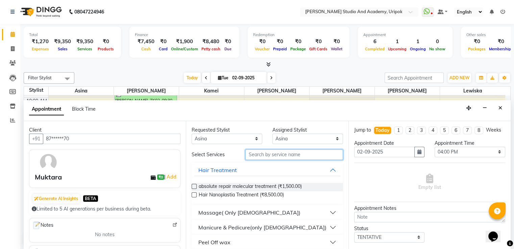
click at [265, 156] on input "text" at bounding box center [293, 155] width 97 height 10
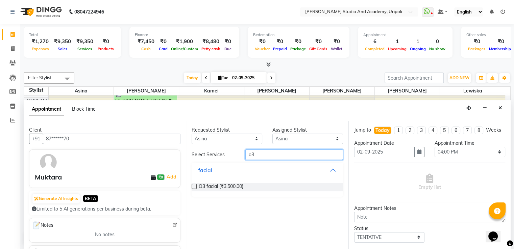
type input "o3"
click at [192, 185] on label at bounding box center [194, 186] width 5 height 5
click at [192, 185] on input "checkbox" at bounding box center [194, 187] width 4 height 4
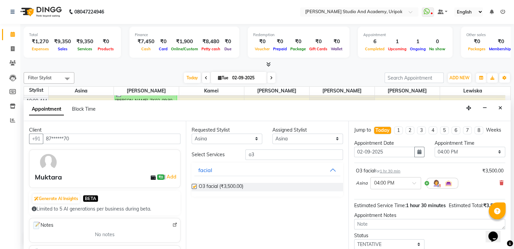
checkbox input "false"
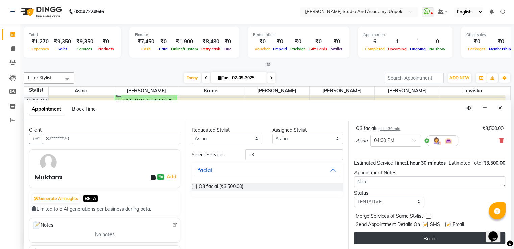
click at [424, 232] on button "Book" at bounding box center [429, 238] width 151 height 12
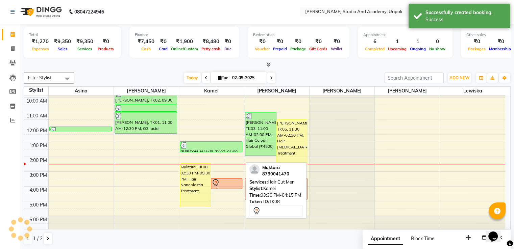
scroll to position [0, 0]
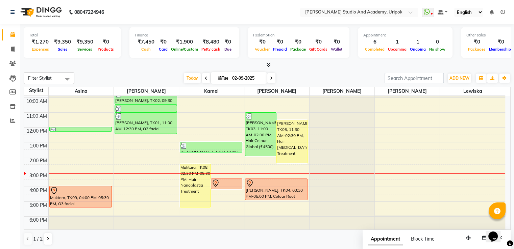
click at [272, 77] on span at bounding box center [271, 78] width 8 height 10
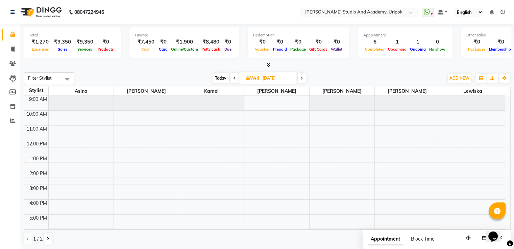
scroll to position [13, 0]
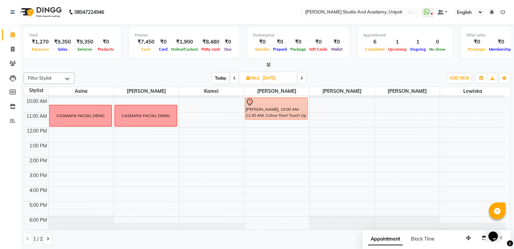
click at [225, 78] on span "Today" at bounding box center [220, 78] width 17 height 10
type input "02-09-2025"
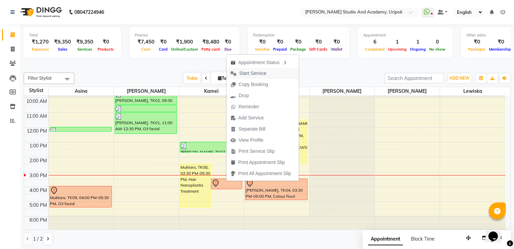
click at [253, 75] on span "Start Service" at bounding box center [252, 73] width 27 height 7
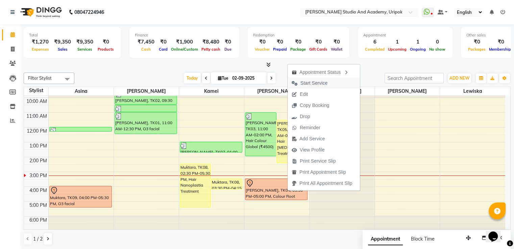
click at [308, 85] on span "Start Service" at bounding box center [313, 83] width 27 height 7
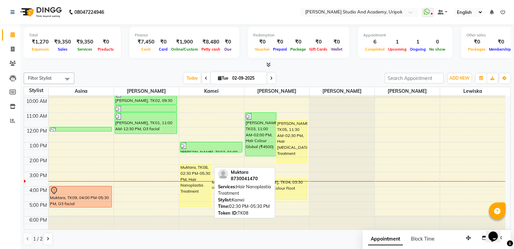
click at [200, 180] on div "Muktara, TK08, 02:30 PM-05:30 PM, Hair Nanoplastia Treatment" at bounding box center [195, 185] width 31 height 43
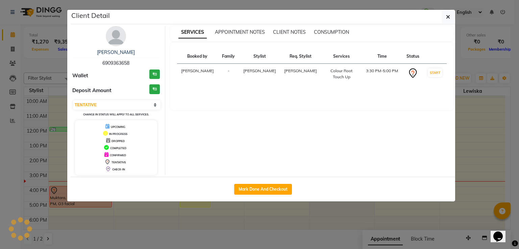
select select "1"
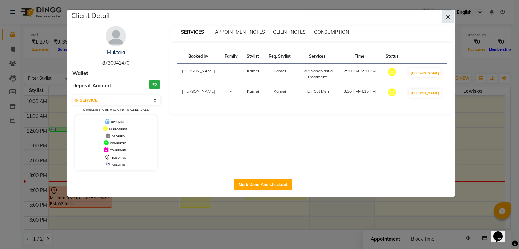
click at [453, 14] on button "button" at bounding box center [448, 16] width 13 height 13
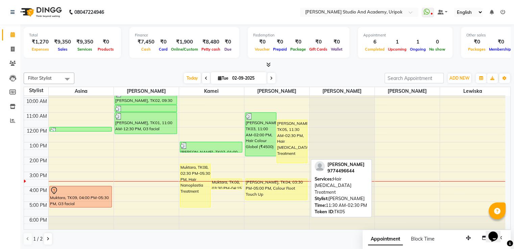
click at [299, 142] on div "[PERSON_NAME], TK05, 11:30 AM-02:30 PM, Hair [MEDICAL_DATA] Treatment" at bounding box center [292, 141] width 31 height 43
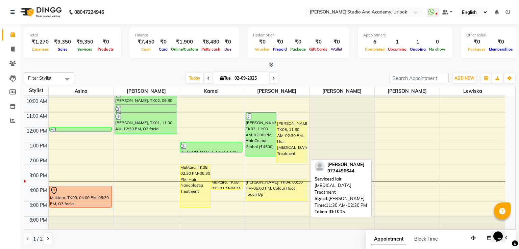
select select "1"
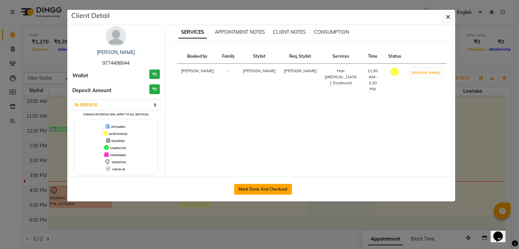
click at [257, 189] on button "Mark Done And Checkout" at bounding box center [263, 189] width 58 height 11
select select "service"
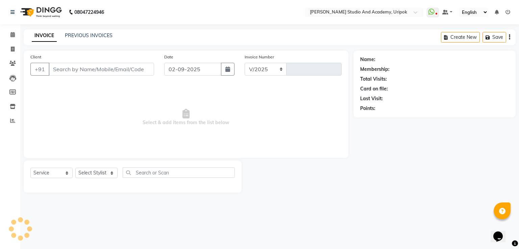
select select "4880"
type input "1183"
type input "97******44"
select select "29614"
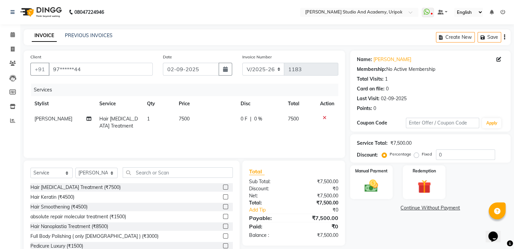
click at [182, 122] on span "7500" at bounding box center [184, 119] width 11 height 6
select select "29614"
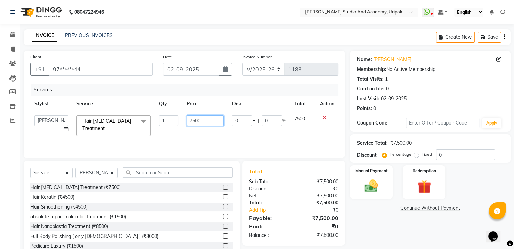
click at [193, 120] on input "7500" at bounding box center [205, 121] width 37 height 10
type input "6500"
click at [155, 169] on input "text" at bounding box center [178, 173] width 110 height 10
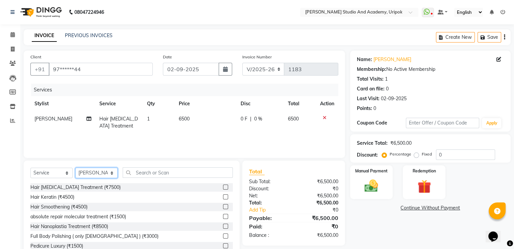
click at [106, 176] on select "Select Stylist Asina johnson Kamei Lewiska Maimom Micheal Rex Rosita Sonka Suni…" at bounding box center [96, 173] width 42 height 10
select select "29613"
click at [75, 168] on select "Select Stylist Asina johnson Kamei Lewiska Maimom Micheal Rex Rosita Sonka Suni…" at bounding box center [96, 173] width 42 height 10
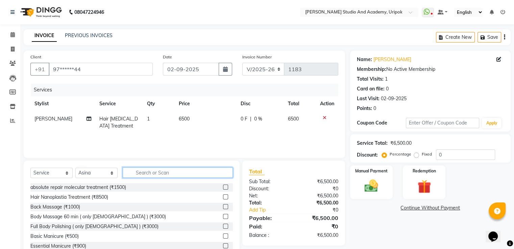
click at [142, 172] on input "text" at bounding box center [178, 173] width 110 height 10
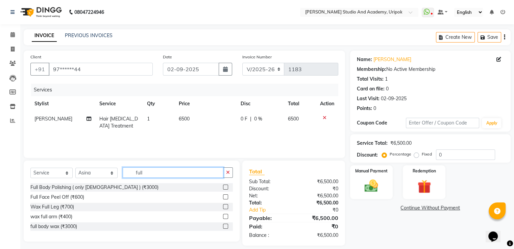
type input "full"
click at [226, 217] on label at bounding box center [225, 216] width 5 height 5
click at [226, 217] on input "checkbox" at bounding box center [225, 217] width 4 height 4
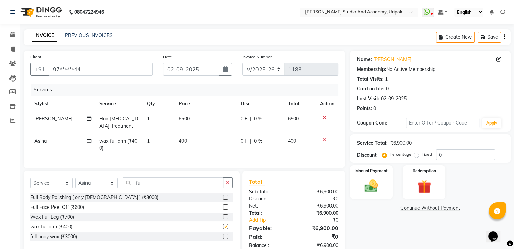
checkbox input "false"
click at [224, 220] on label at bounding box center [225, 217] width 5 height 5
click at [224, 220] on input "checkbox" at bounding box center [225, 217] width 4 height 4
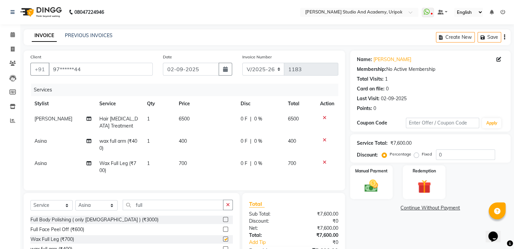
checkbox input "false"
click at [72, 211] on select "Select Service Product Membership Package Voucher Prepaid Gift Card" at bounding box center [51, 205] width 42 height 10
select select "product"
click at [30, 206] on select "Select Service Product Membership Package Voucher Prepaid Gift Card" at bounding box center [51, 205] width 42 height 10
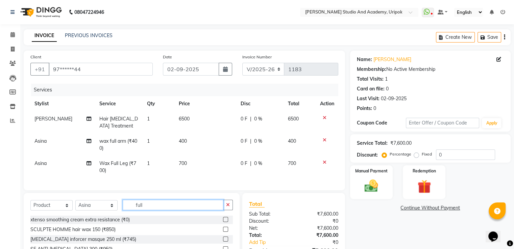
click at [160, 210] on input "full" at bounding box center [173, 205] width 101 height 10
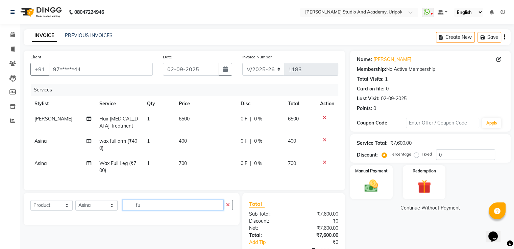
type input "f"
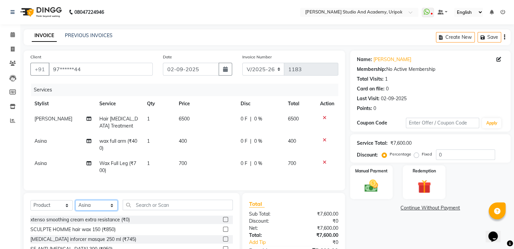
click at [94, 211] on select "Select Stylist Asina johnson Kamei Lewiska Maimom Micheal Rex Rosita Sonka Suni…" at bounding box center [96, 205] width 42 height 10
select select "29614"
click at [75, 206] on select "Select Stylist Asina johnson Kamei Lewiska Maimom Micheal Rex Rosita Sonka Suni…" at bounding box center [96, 205] width 42 height 10
click at [151, 211] on input "text" at bounding box center [178, 205] width 110 height 10
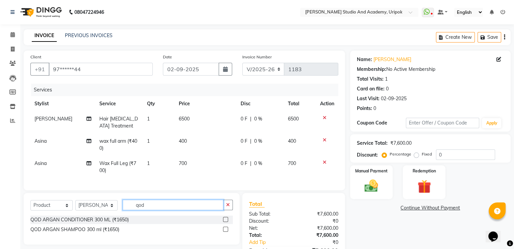
type input "qod"
click at [226, 222] on label at bounding box center [225, 219] width 5 height 5
click at [226, 222] on input "checkbox" at bounding box center [225, 220] width 4 height 4
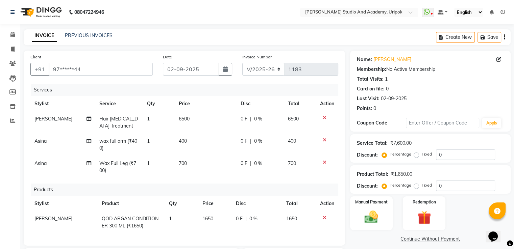
checkbox input "false"
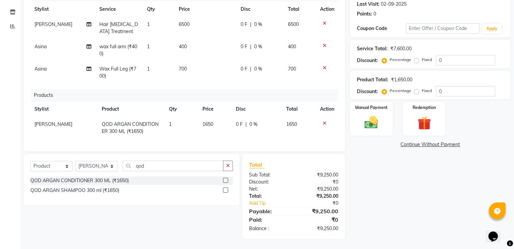
click at [224, 189] on label at bounding box center [225, 190] width 5 height 5
click at [224, 189] on input "checkbox" at bounding box center [225, 191] width 4 height 4
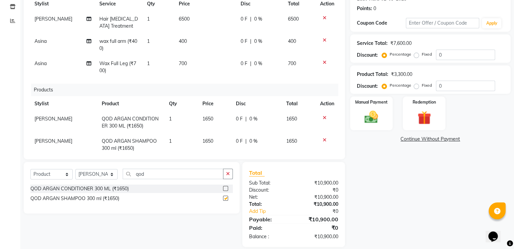
checkbox input "false"
click at [372, 107] on div "Manual Payment" at bounding box center [371, 113] width 44 height 35
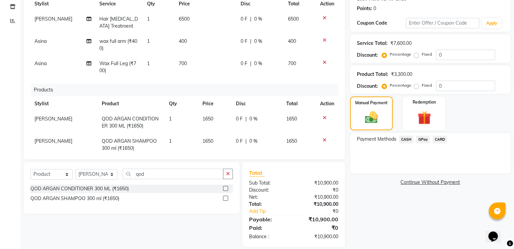
click at [405, 138] on span "CASH" at bounding box center [406, 140] width 15 height 8
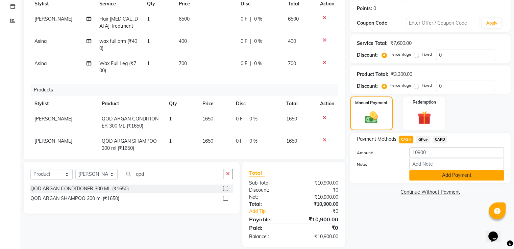
click at [416, 178] on button "Add Payment" at bounding box center [456, 175] width 95 height 10
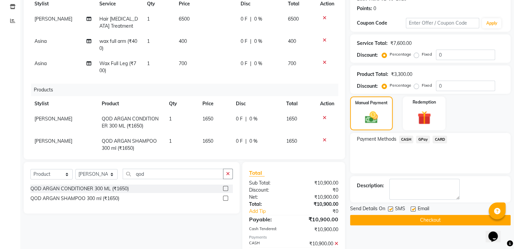
click at [438, 216] on button "Checkout" at bounding box center [430, 220] width 160 height 10
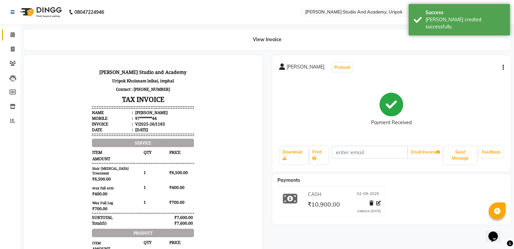
click at [12, 40] on link "Calendar" at bounding box center [10, 34] width 16 height 11
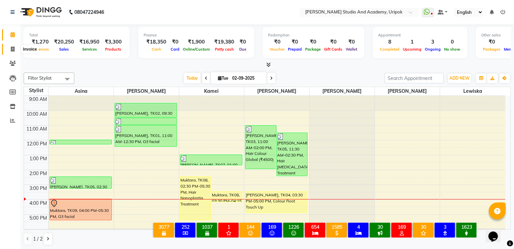
click at [9, 47] on span at bounding box center [13, 50] width 12 height 8
select select "service"
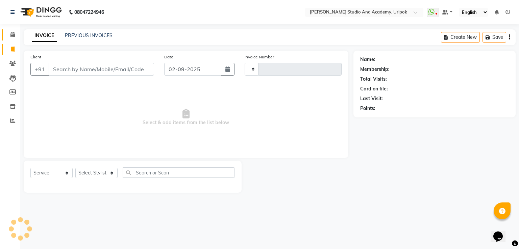
type input "1184"
select select "4880"
click at [90, 67] on input "Client" at bounding box center [101, 69] width 105 height 13
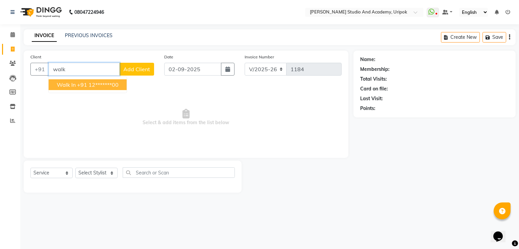
click at [90, 87] on ngb-highlight "+91 12*******00" at bounding box center [98, 84] width 42 height 7
type input "12*******00"
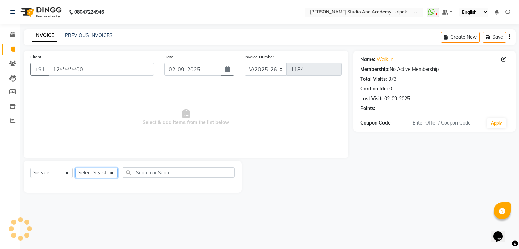
click at [99, 178] on select "Select Stylist Asina johnson Kamei Lewiska Maimom Micheal Rex Rosita Sonka Suni…" at bounding box center [96, 173] width 42 height 10
select select "84642"
click at [75, 168] on select "Select Stylist Asina johnson Kamei Lewiska Maimom Micheal Rex Rosita Sonka Suni…" at bounding box center [96, 173] width 42 height 10
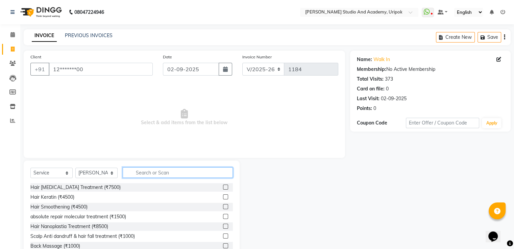
click at [143, 172] on input "text" at bounding box center [178, 173] width 110 height 10
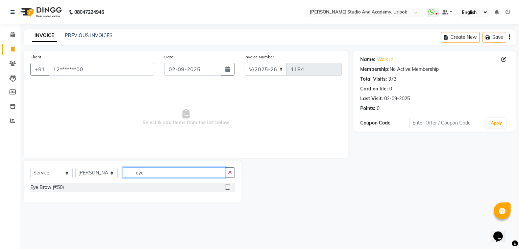
type input "eye"
click at [227, 187] on label at bounding box center [227, 187] width 5 height 5
click at [227, 187] on input "checkbox" at bounding box center [227, 187] width 4 height 4
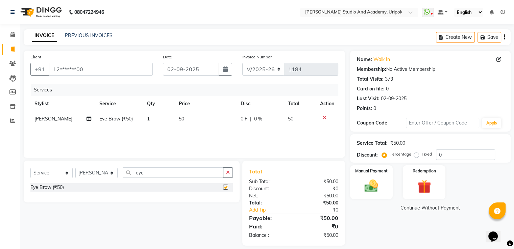
checkbox input "false"
click at [377, 192] on img at bounding box center [371, 186] width 23 height 16
click at [410, 206] on span "CASH" at bounding box center [406, 209] width 15 height 8
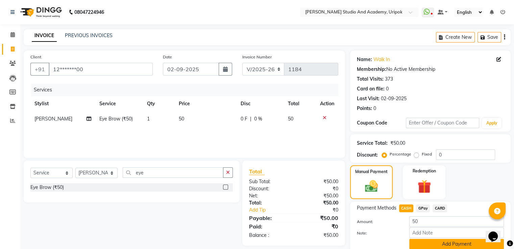
scroll to position [27, 0]
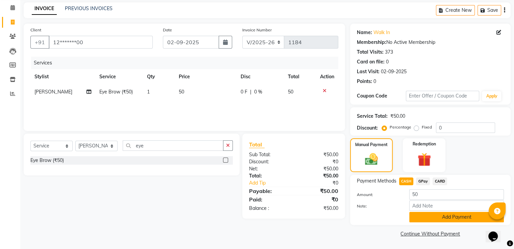
drag, startPoint x: 444, startPoint y: 217, endPoint x: 17, endPoint y: 1, distance: 478.3
click at [444, 217] on button "Add Payment" at bounding box center [456, 217] width 95 height 10
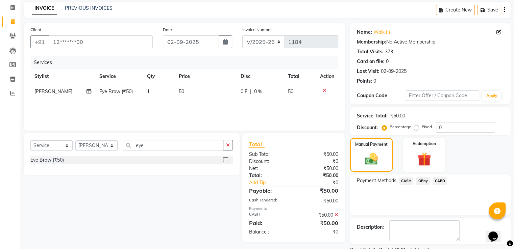
scroll to position [55, 0]
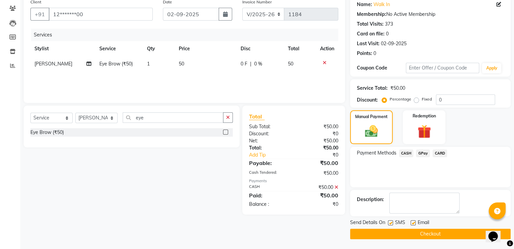
click at [454, 235] on button "Checkout" at bounding box center [430, 234] width 160 height 10
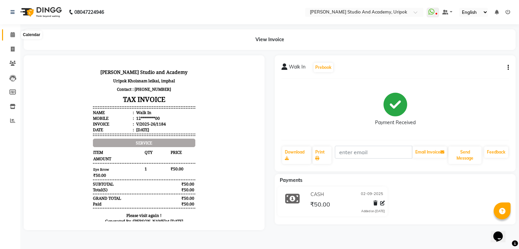
click at [13, 38] on span at bounding box center [13, 35] width 12 height 8
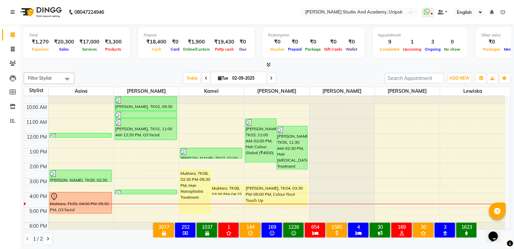
scroll to position [13, 0]
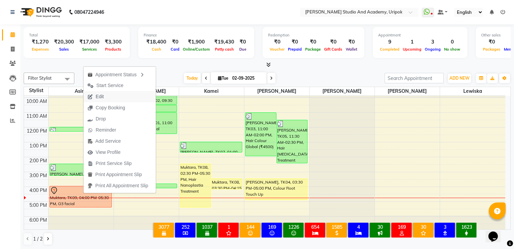
click at [98, 97] on span "Edit" at bounding box center [100, 96] width 8 height 7
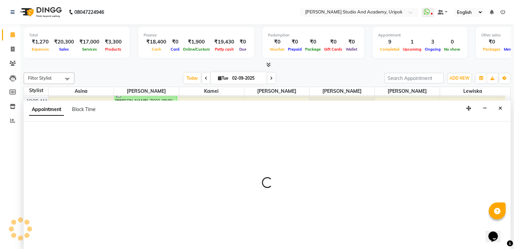
scroll to position [0, 0]
select select "tentative"
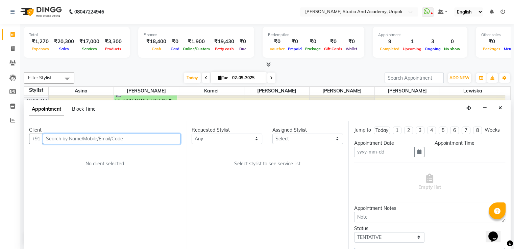
type input "02-09-2025"
select select "960"
select select "29613"
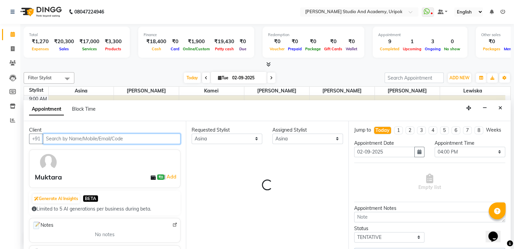
select select "2142"
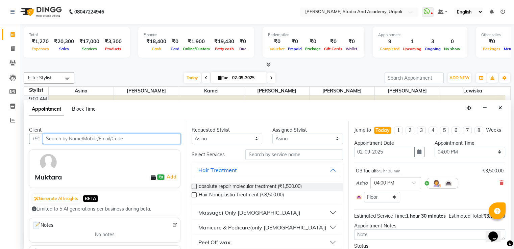
scroll to position [13, 0]
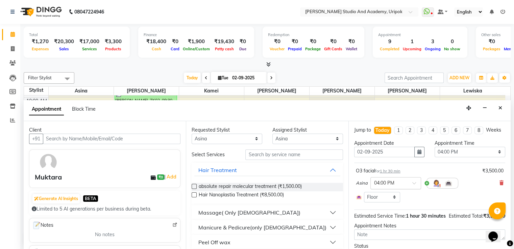
click at [414, 189] on span at bounding box center [416, 185] width 8 height 7
click at [383, 242] on div "05:00 PM" at bounding box center [396, 239] width 50 height 13
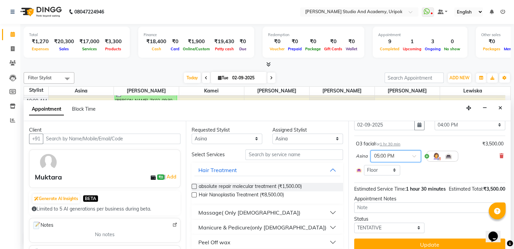
scroll to position [47, 0]
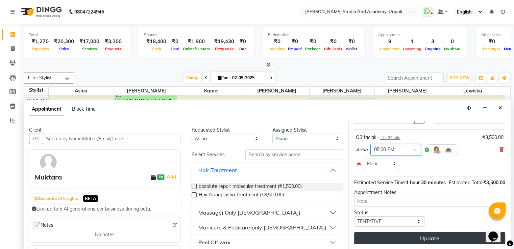
click at [416, 238] on button "Update" at bounding box center [429, 238] width 151 height 12
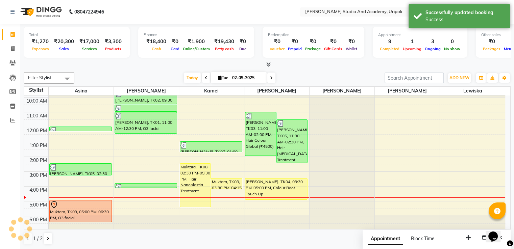
scroll to position [0, 0]
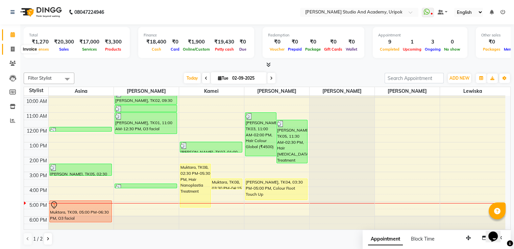
click at [7, 51] on span at bounding box center [13, 50] width 12 height 8
select select "service"
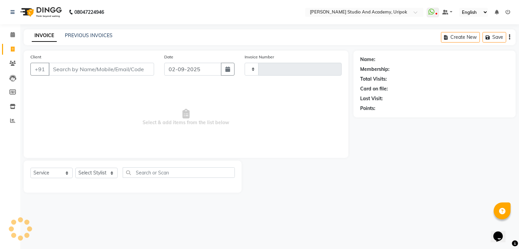
type input "1185"
select select "4880"
click at [101, 67] on input "Client" at bounding box center [101, 69] width 105 height 13
click at [97, 173] on select "Select Stylist Asina johnson Kamei Lewiska Maimom Micheal Rex Rosita Sonka Suni…" at bounding box center [96, 173] width 42 height 10
click at [42, 111] on span "Select & add items from the list below" at bounding box center [185, 118] width 311 height 68
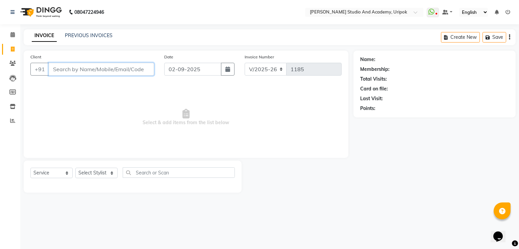
click at [104, 68] on input "Client" at bounding box center [101, 69] width 105 height 13
click at [84, 67] on input "Client" at bounding box center [101, 69] width 105 height 13
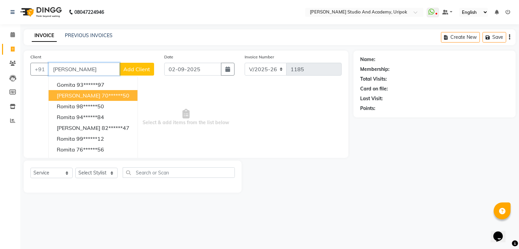
click at [74, 98] on span "[PERSON_NAME]" at bounding box center [79, 95] width 44 height 7
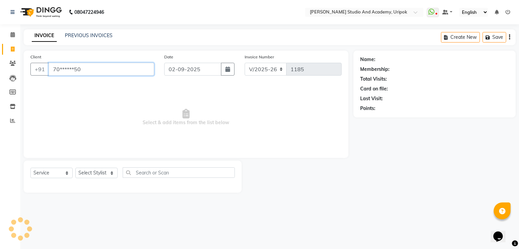
type input "70******50"
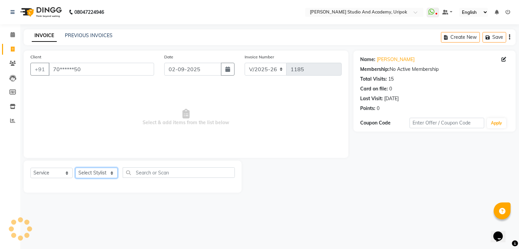
click at [99, 169] on select "Select Stylist Asina johnson Kamei Lewiska Maimom Micheal Rex Rosita Sonka Suni…" at bounding box center [96, 173] width 42 height 10
select select "29614"
click at [75, 168] on select "Select Stylist Asina johnson Kamei Lewiska Maimom Micheal Rex Rosita Sonka Suni…" at bounding box center [96, 173] width 42 height 10
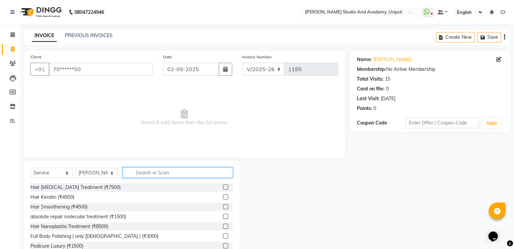
click at [154, 176] on input "text" at bounding box center [178, 173] width 110 height 10
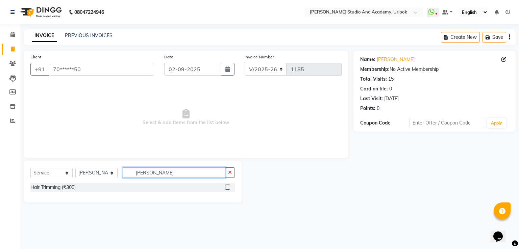
type input "trimm"
click at [227, 187] on label at bounding box center [227, 187] width 5 height 5
click at [227, 187] on input "checkbox" at bounding box center [227, 187] width 4 height 4
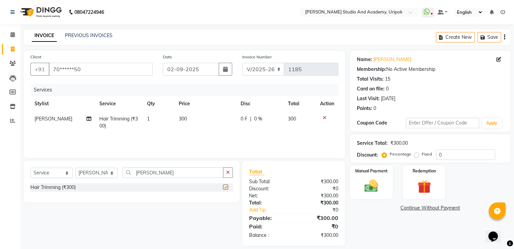
checkbox input "false"
click at [381, 181] on img at bounding box center [371, 186] width 23 height 16
click at [401, 207] on span "CASH" at bounding box center [406, 209] width 15 height 8
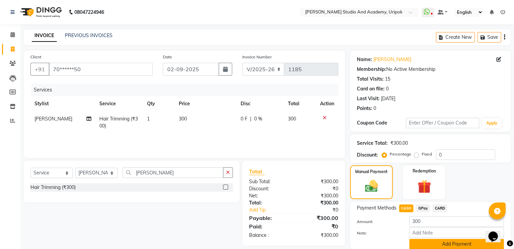
scroll to position [14, 0]
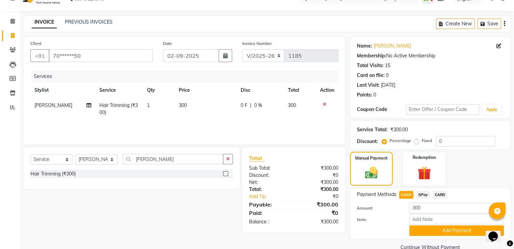
click at [179, 105] on span "300" at bounding box center [183, 105] width 8 height 6
select select "29614"
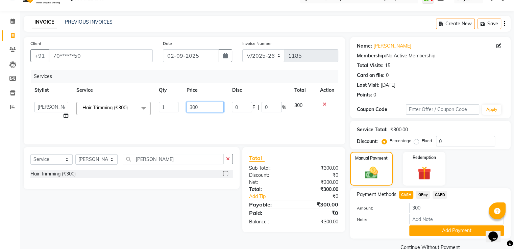
click at [192, 107] on input "300" at bounding box center [205, 107] width 37 height 10
type input "200"
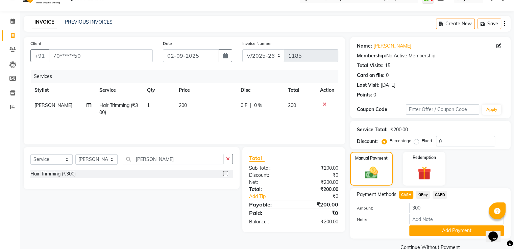
click at [223, 128] on div "Services Stylist Service Qty Price Disc Total Action Micheal Hair Trimming (₹30…" at bounding box center [184, 104] width 308 height 68
click at [420, 194] on span "GPay" at bounding box center [423, 195] width 14 height 8
type input "200"
click at [407, 194] on span "CASH" at bounding box center [406, 195] width 15 height 8
click at [439, 234] on button "Add Payment" at bounding box center [456, 231] width 95 height 10
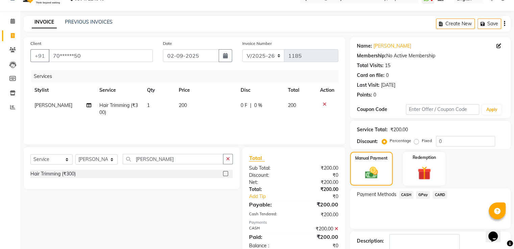
scroll to position [55, 0]
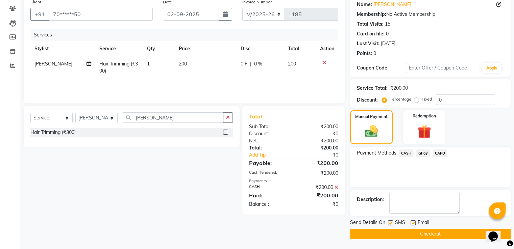
click at [454, 234] on button "Checkout" at bounding box center [430, 234] width 160 height 10
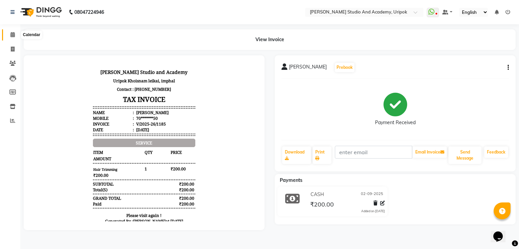
click at [11, 34] on icon at bounding box center [12, 34] width 4 height 5
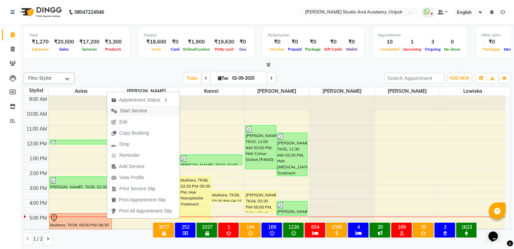
click at [124, 111] on span "Start Service" at bounding box center [133, 110] width 27 height 7
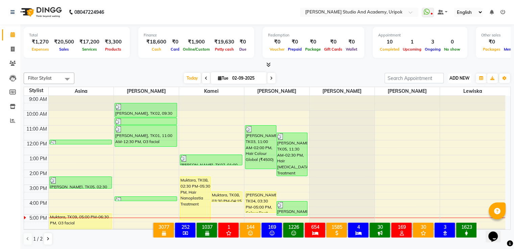
click at [464, 76] on span "ADD NEW" at bounding box center [459, 78] width 20 height 5
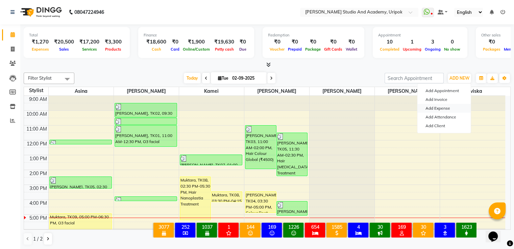
click at [432, 105] on link "Add Expense" at bounding box center [443, 108] width 53 height 9
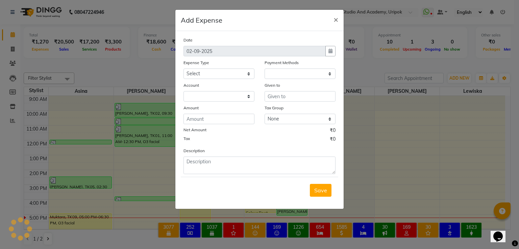
select select "1"
select select "3739"
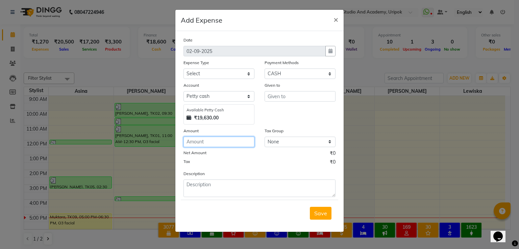
click at [231, 144] on input "number" at bounding box center [218, 142] width 71 height 10
type input "2"
type input "400"
click at [233, 72] on select "Select Advance Salary Bank charges Car maintenance Cash transfer to bank Cash t…" at bounding box center [218, 74] width 71 height 10
select select "8021"
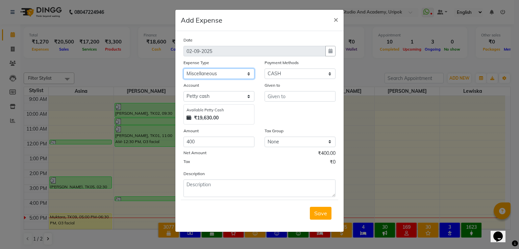
click at [183, 69] on select "Select Advance Salary Bank charges Car maintenance Cash transfer to bank Cash t…" at bounding box center [218, 74] width 71 height 10
click at [288, 97] on input "text" at bounding box center [300, 96] width 71 height 10
type input "jar water"
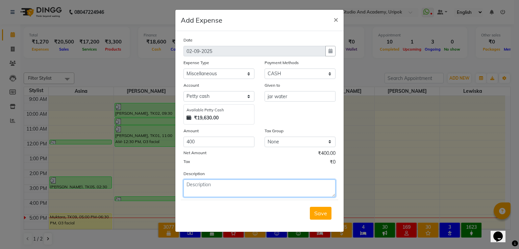
click at [199, 187] on textarea at bounding box center [259, 189] width 152 height 18
type textarea "k"
type textarea "jar 4pc ,,half bottle 2case"
click at [332, 217] on div "Save" at bounding box center [259, 213] width 157 height 27
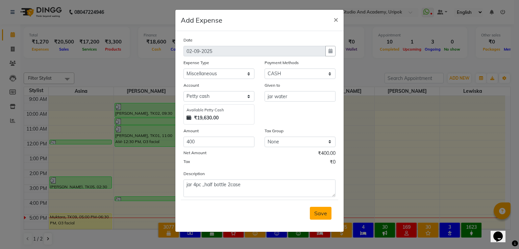
click at [323, 217] on span "Save" at bounding box center [320, 213] width 13 height 7
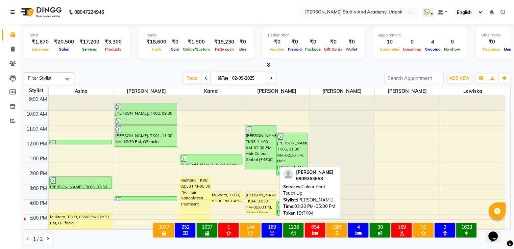
click at [261, 205] on div "[PERSON_NAME], TK04, 03:30 PM-05:00 PM, Colour Root Touch Up" at bounding box center [260, 202] width 31 height 21
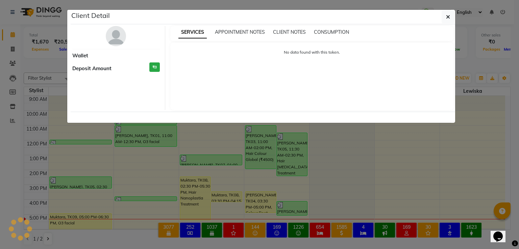
select select "1"
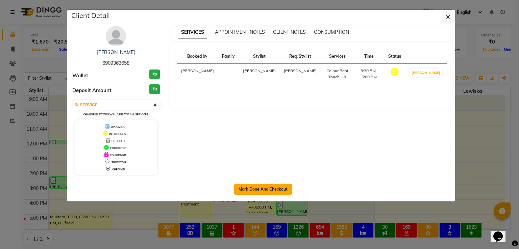
click at [244, 191] on button "Mark Done And Checkout" at bounding box center [263, 189] width 58 height 11
select select "service"
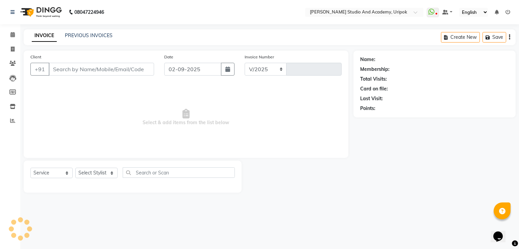
select select "4880"
type input "1186"
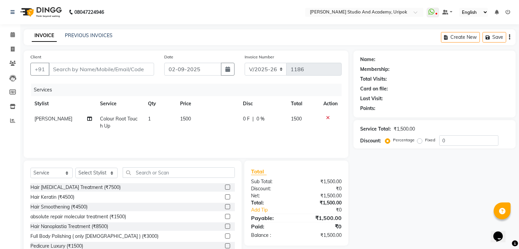
type input "69******58"
select select "29614"
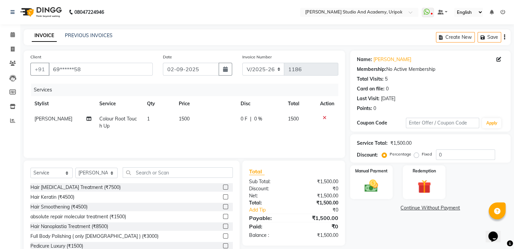
click at [246, 118] on span "0 F" at bounding box center [244, 119] width 7 height 7
select select "29614"
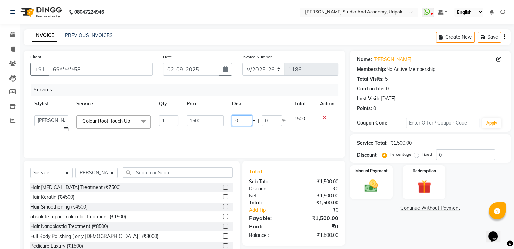
click at [249, 120] on input "0" at bounding box center [242, 121] width 20 height 10
type input "3"
type input "200"
click at [388, 217] on div "Name: Vimo Elangbam Membership: No Active Membership Total Visits: 5 Card on fi…" at bounding box center [433, 156] width 166 height 210
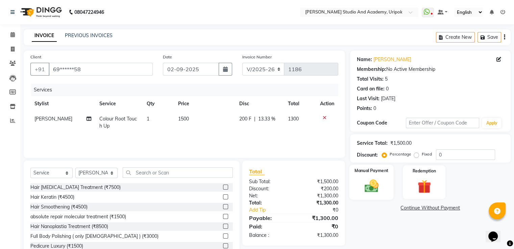
click at [372, 189] on img at bounding box center [371, 186] width 23 height 16
click at [403, 208] on span "CASH" at bounding box center [406, 209] width 15 height 8
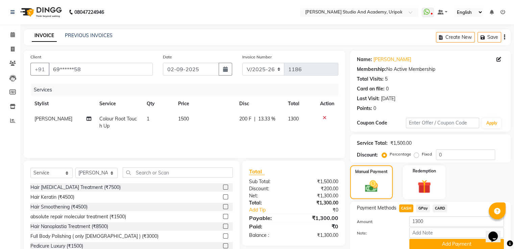
drag, startPoint x: 464, startPoint y: 242, endPoint x: 519, endPoint y: 239, distance: 54.8
click at [514, 239] on html "08047224946 Select Location × Robert Naorem Studio And Academy, Uripok WhatsApp…" at bounding box center [257, 124] width 514 height 249
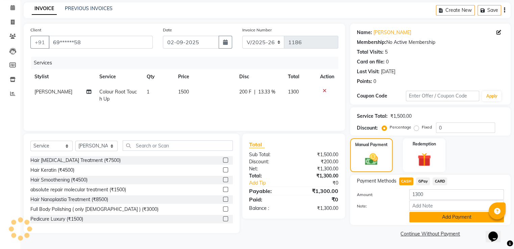
click at [448, 218] on button "Add Payment" at bounding box center [456, 217] width 95 height 10
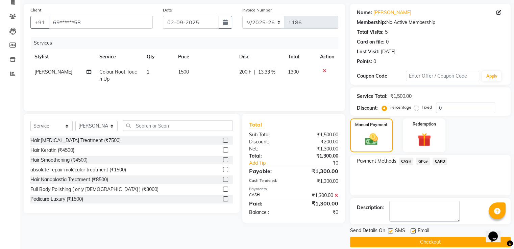
scroll to position [55, 0]
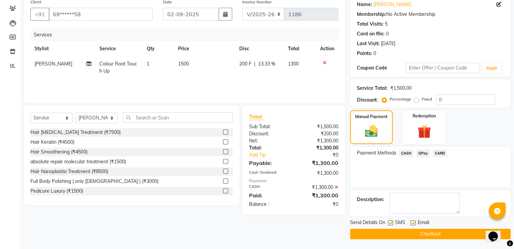
click at [457, 237] on button "Checkout" at bounding box center [430, 234] width 160 height 10
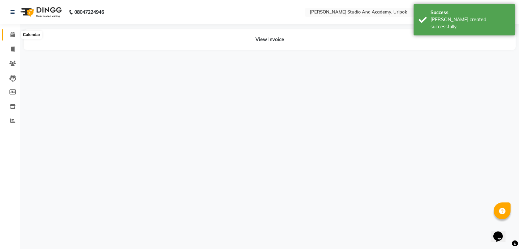
click at [12, 35] on icon at bounding box center [12, 34] width 4 height 5
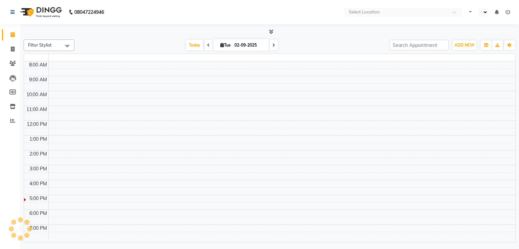
select select "en"
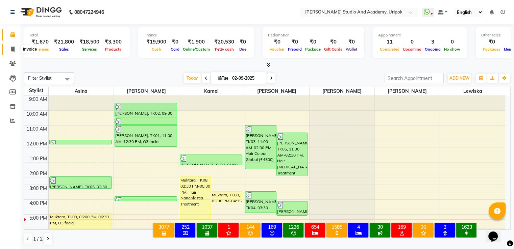
click at [13, 52] on span at bounding box center [13, 50] width 12 height 8
select select "service"
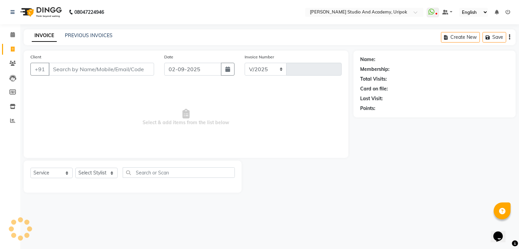
select select "4880"
type input "1187"
click at [75, 35] on link "PREVIOUS INVOICES" at bounding box center [89, 35] width 48 height 6
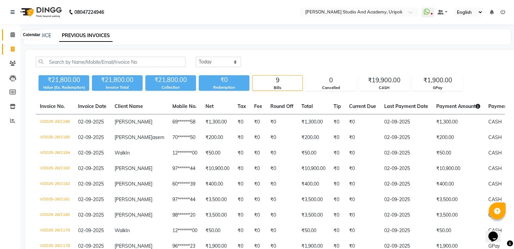
click at [9, 34] on span at bounding box center [13, 35] width 12 height 8
